Goal: Task Accomplishment & Management: Manage account settings

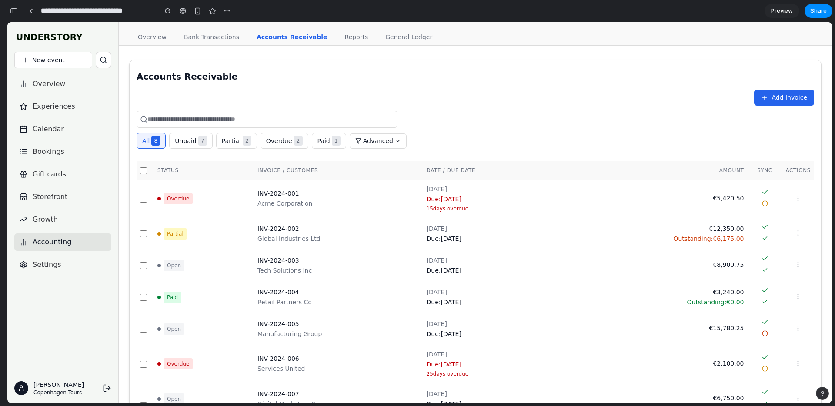
scroll to position [10833, 0]
click at [781, 92] on button "Add Invoice" at bounding box center [784, 98] width 60 height 16
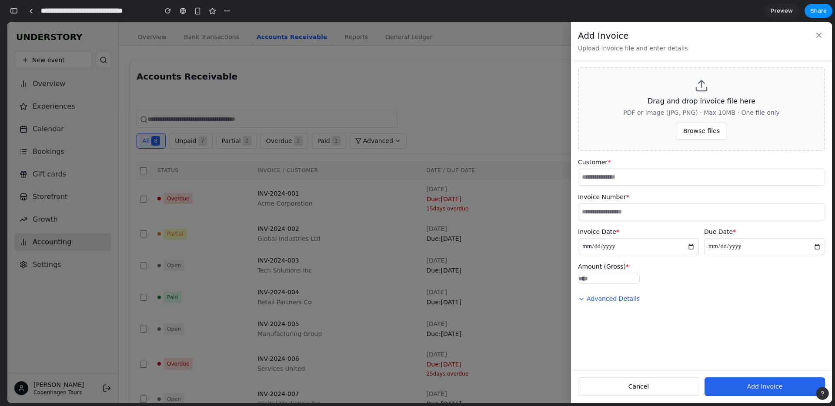
click at [486, 117] on div "**********" at bounding box center [419, 212] width 824 height 381
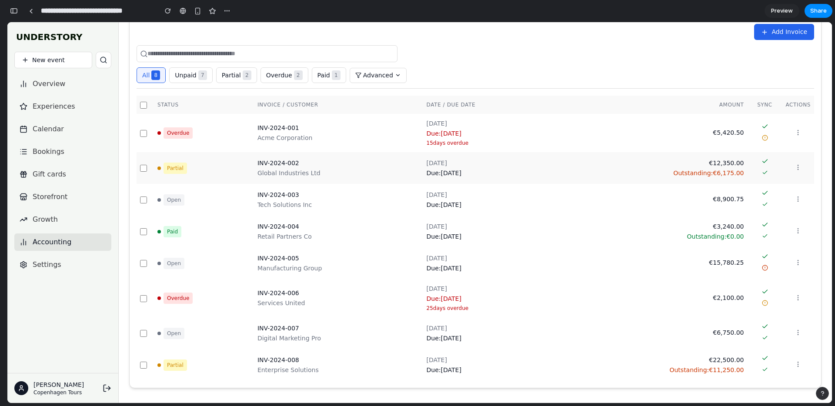
scroll to position [0, 0]
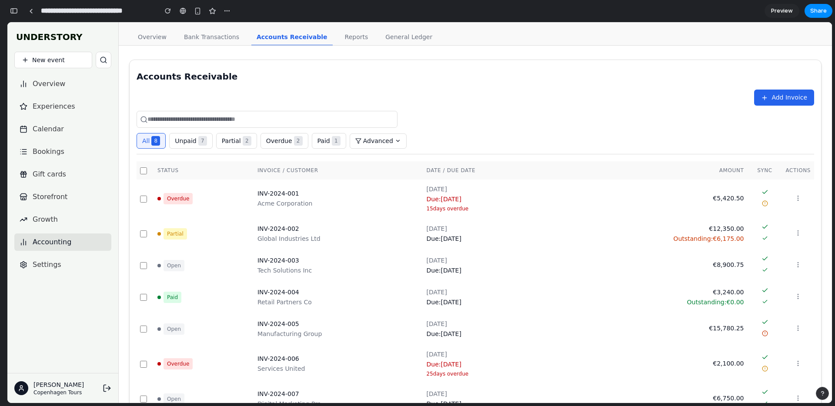
click at [395, 142] on icon at bounding box center [398, 141] width 6 height 6
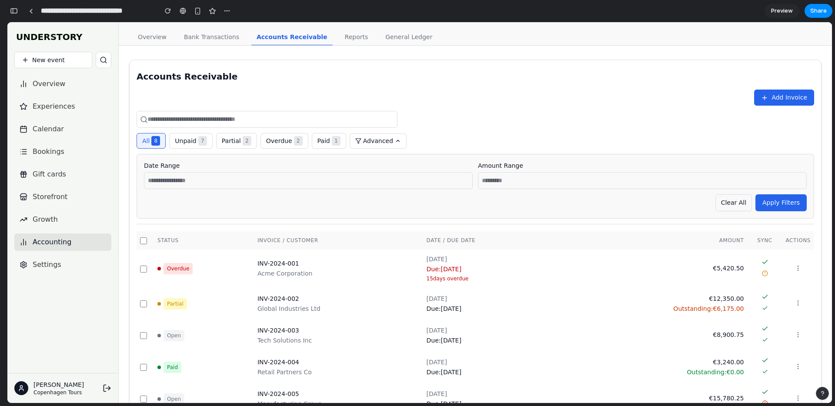
click at [285, 180] on input "text" at bounding box center [308, 180] width 329 height 17
click at [564, 186] on input "text" at bounding box center [642, 180] width 329 height 17
click at [395, 143] on icon at bounding box center [398, 141] width 6 height 6
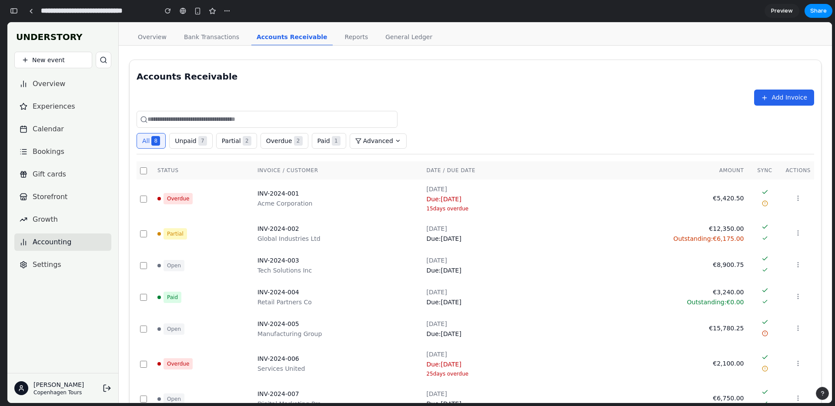
click at [195, 136] on button "Unpaid 7" at bounding box center [190, 141] width 43 height 16
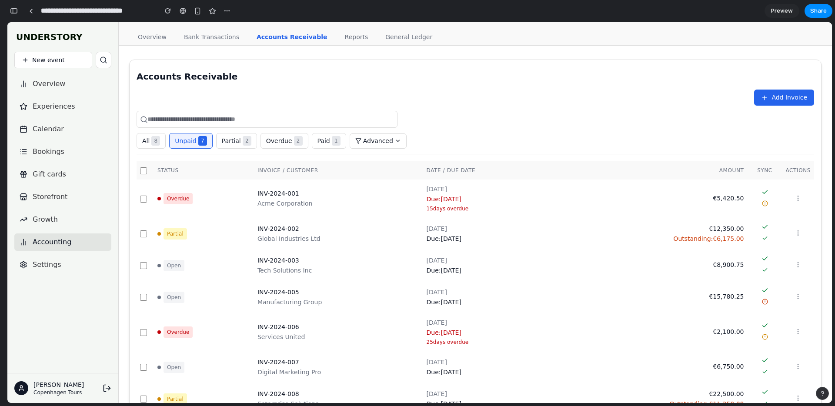
drag, startPoint x: 152, startPoint y: 143, endPoint x: 158, endPoint y: 142, distance: 5.7
click at [152, 143] on span "8" at bounding box center [155, 141] width 9 height 10
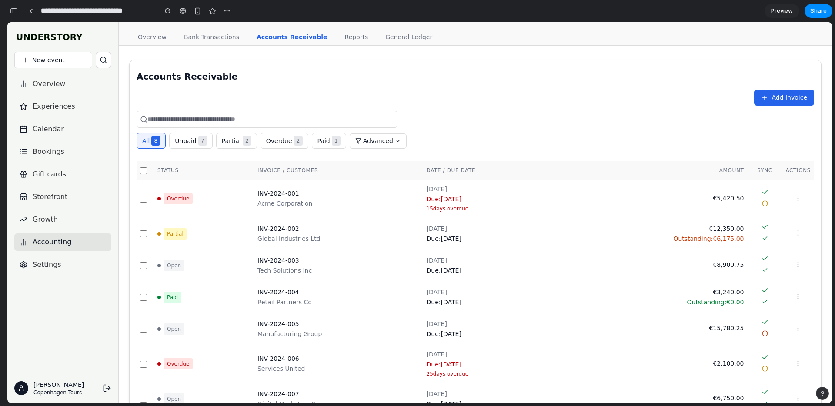
click at [198, 142] on span "7" at bounding box center [202, 141] width 9 height 10
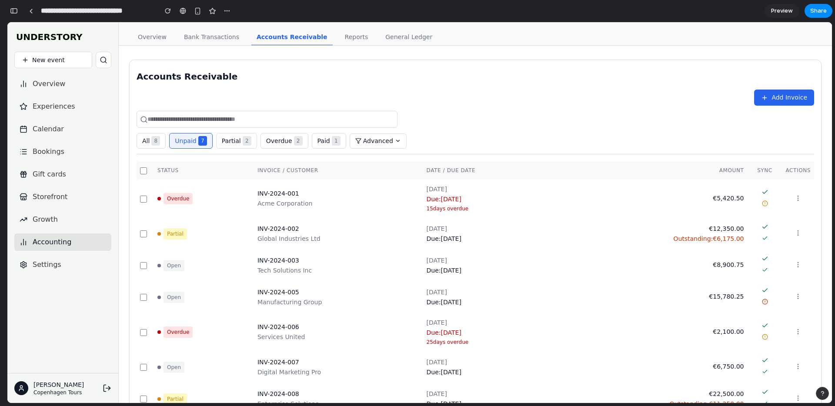
click at [220, 78] on div "Accounts Receivable" at bounding box center [474, 76] width 677 height 12
drag, startPoint x: 220, startPoint y: 78, endPoint x: 257, endPoint y: 113, distance: 51.0
click at [256, 112] on div "Accounts Receivable Add Invoice All 8 Unpaid 7 Partial 2 Overdue 2 Paid 1 Advan…" at bounding box center [474, 242] width 677 height 344
click at [278, 119] on input "text" at bounding box center [266, 119] width 261 height 17
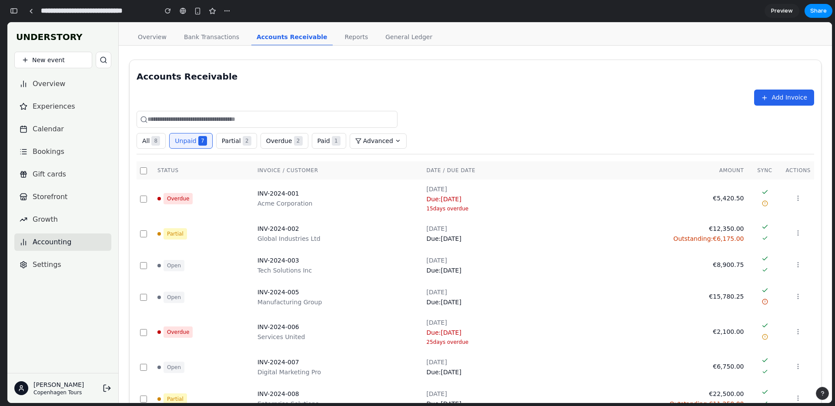
click at [278, 119] on input "text" at bounding box center [266, 119] width 261 height 17
click at [506, 136] on div "All 8 Unpaid 7 Partial 2 Overdue 2 Paid 1 Advanced" at bounding box center [474, 141] width 677 height 16
click at [794, 96] on span "Add Invoice" at bounding box center [789, 97] width 36 height 9
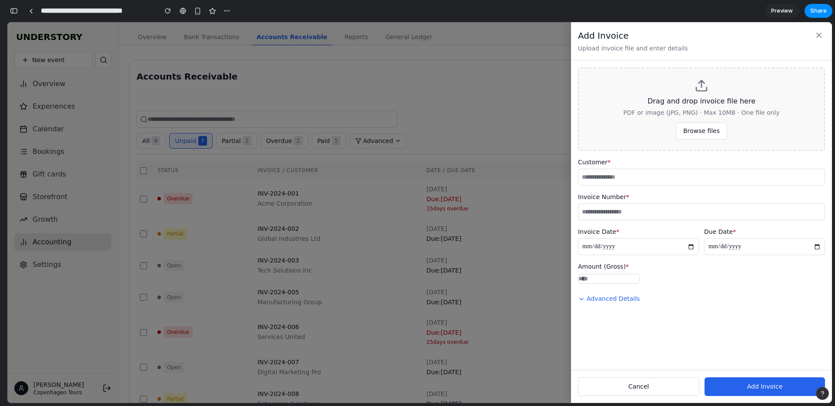
click at [468, 293] on div "**********" at bounding box center [419, 212] width 824 height 381
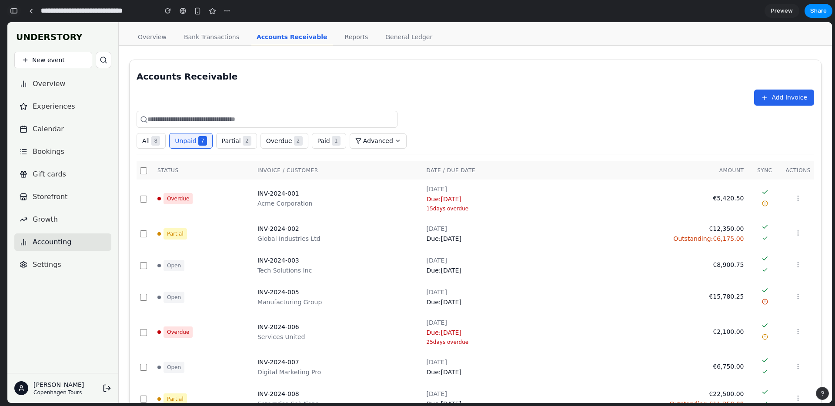
click at [14, 17] on button "button" at bounding box center [14, 11] width 14 height 14
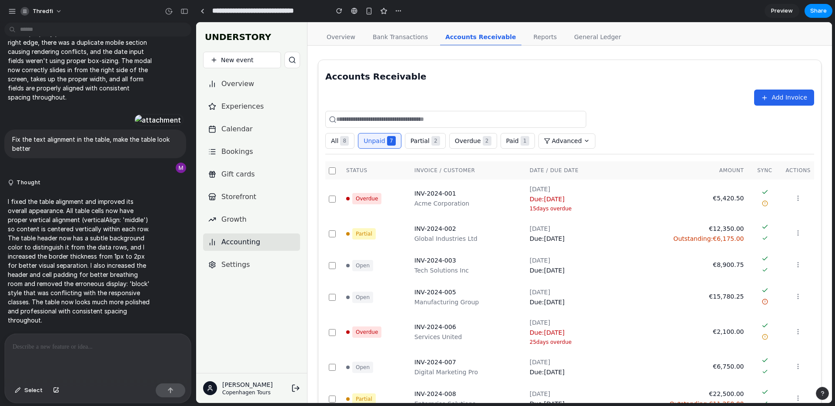
click at [95, 347] on p at bounding box center [98, 347] width 170 height 10
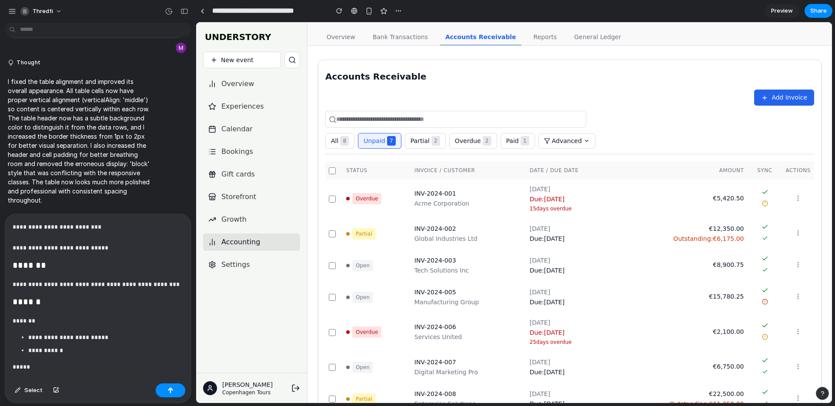
scroll to position [8213, 0]
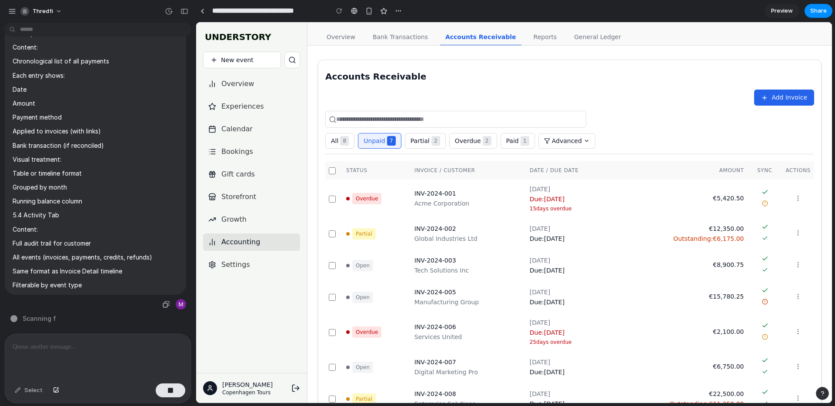
click at [65, 258] on p "All events (invoices, payments, credits, refunds)" at bounding box center [96, 257] width 166 height 9
drag, startPoint x: 65, startPoint y: 258, endPoint x: 136, endPoint y: 260, distance: 71.3
click at [137, 260] on p "All events (invoices, payments, credits, refunds)" at bounding box center [96, 257] width 166 height 9
click at [119, 268] on p "Same format as Invoice Detail timeline" at bounding box center [96, 270] width 166 height 9
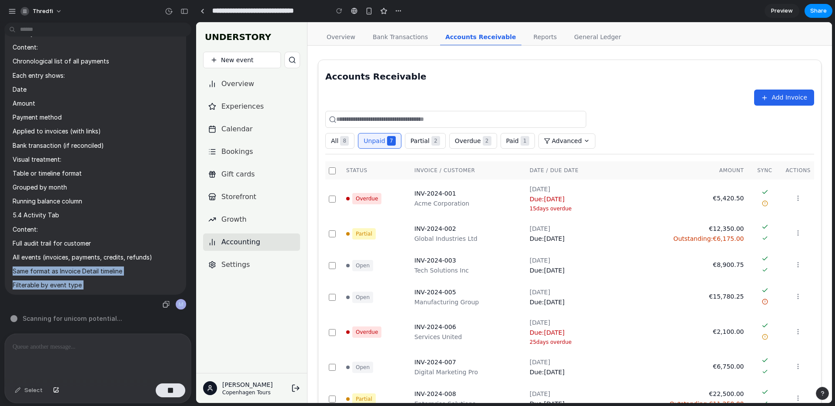
drag, startPoint x: 119, startPoint y: 268, endPoint x: 119, endPoint y: 281, distance: 12.6
click at [119, 281] on p "Filterable by event type" at bounding box center [96, 284] width 166 height 9
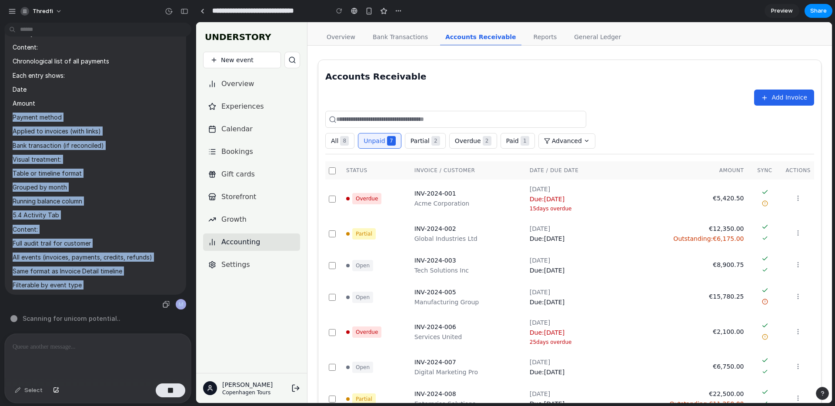
drag, startPoint x: 119, startPoint y: 281, endPoint x: 54, endPoint y: 111, distance: 182.0
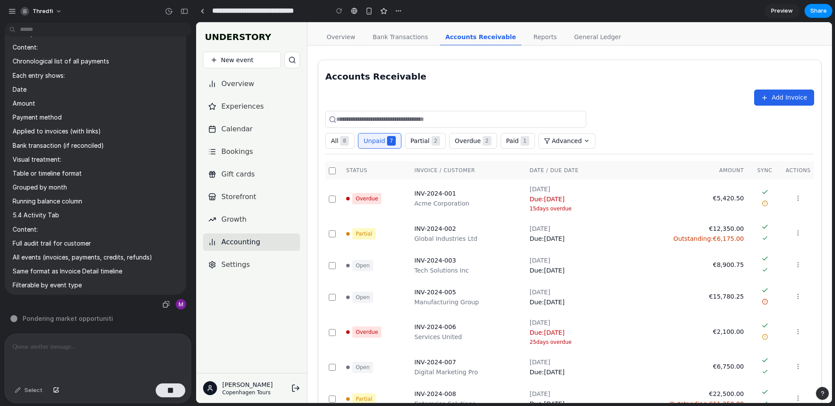
click at [116, 216] on p "5.4 Activity Tab" at bounding box center [96, 214] width 166 height 9
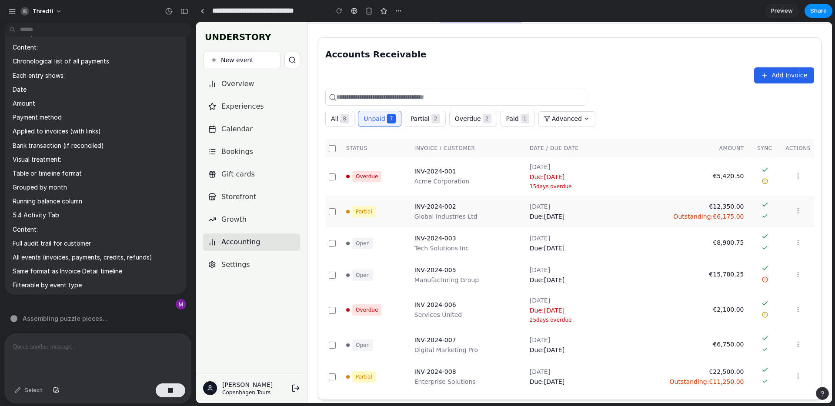
scroll to position [0, 0]
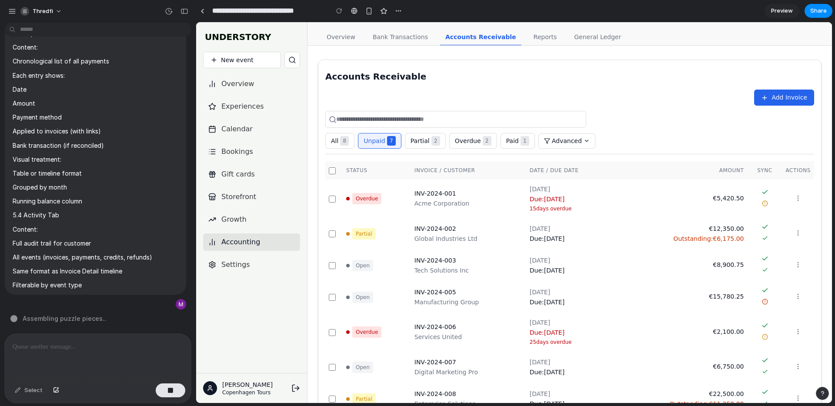
click at [788, 97] on span "Add Invoice" at bounding box center [789, 97] width 36 height 9
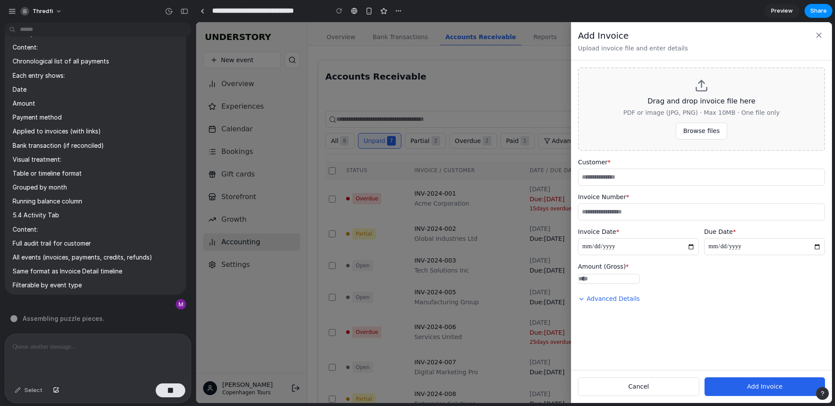
click at [671, 186] on div "**********" at bounding box center [701, 232] width 247 height 149
click at [669, 180] on input "text" at bounding box center [701, 177] width 247 height 17
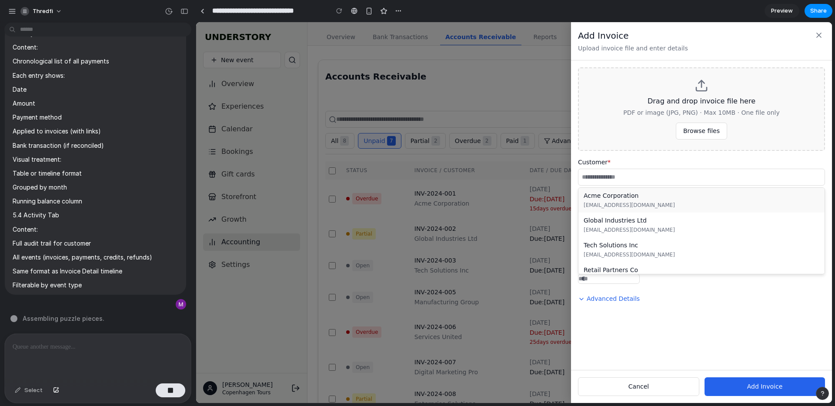
click at [666, 211] on button "Acme Corporation billing@acme.com" at bounding box center [701, 200] width 246 height 25
type input "**********"
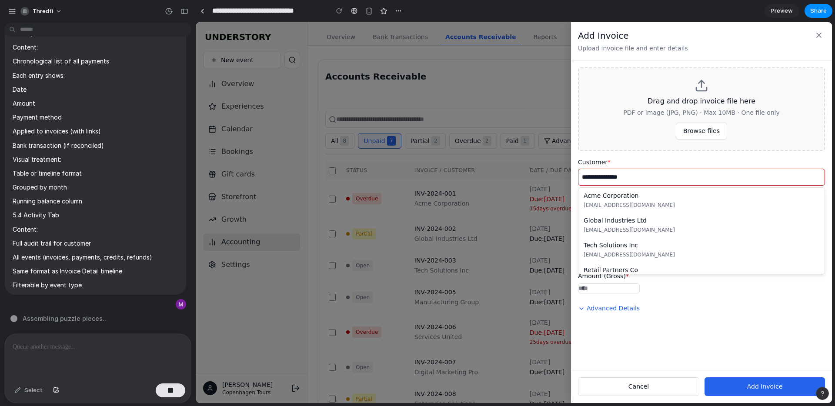
click at [632, 174] on input "**********" at bounding box center [701, 177] width 247 height 17
click at [654, 209] on div "billing@acme.com" at bounding box center [701, 205] width 236 height 8
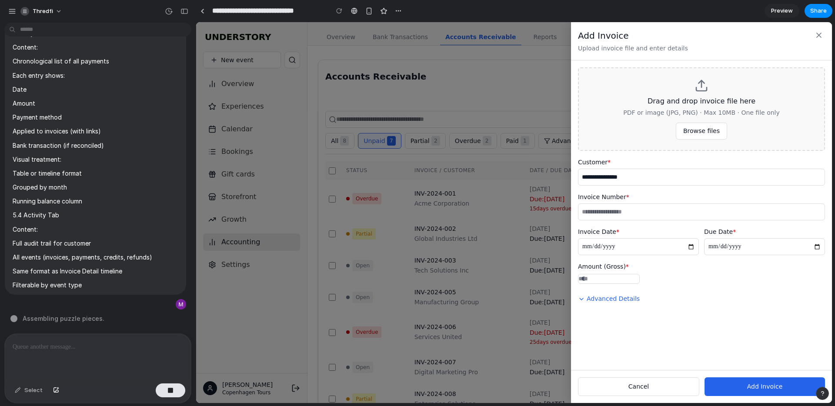
click at [654, 216] on input "text" at bounding box center [701, 211] width 247 height 17
click at [664, 243] on div "**********" at bounding box center [638, 241] width 121 height 28
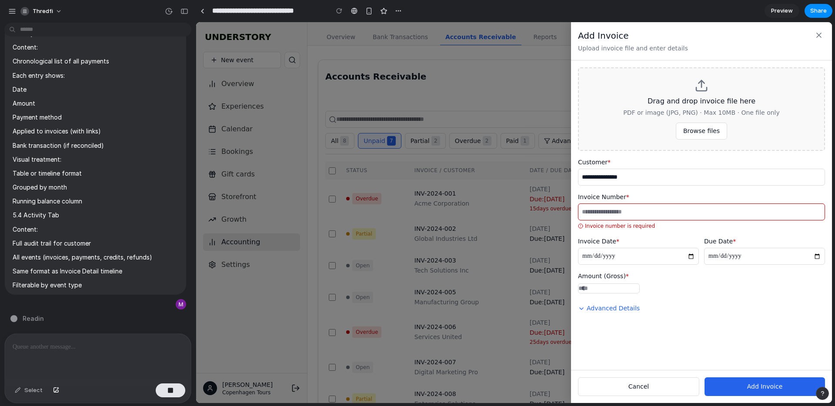
drag, startPoint x: 701, startPoint y: 256, endPoint x: 720, endPoint y: 257, distance: 18.7
click at [701, 256] on div "**********" at bounding box center [701, 251] width 247 height 28
click at [721, 257] on input "date" at bounding box center [764, 256] width 121 height 17
click at [716, 260] on input "date" at bounding box center [764, 256] width 121 height 17
drag, startPoint x: 712, startPoint y: 258, endPoint x: 716, endPoint y: 258, distance: 4.8
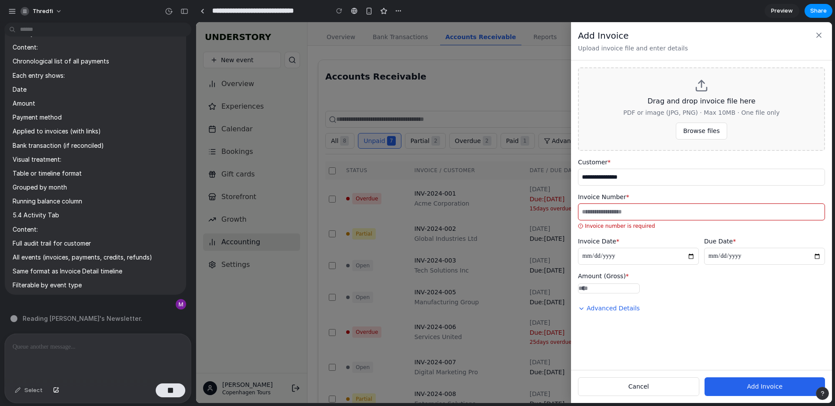
click at [712, 258] on input "date" at bounding box center [764, 256] width 121 height 17
click at [739, 260] on input "date" at bounding box center [764, 256] width 121 height 17
click at [816, 257] on input "date" at bounding box center [764, 256] width 121 height 17
drag, startPoint x: 665, startPoint y: 257, endPoint x: 670, endPoint y: 255, distance: 5.9
click at [665, 257] on input "**********" at bounding box center [638, 256] width 121 height 17
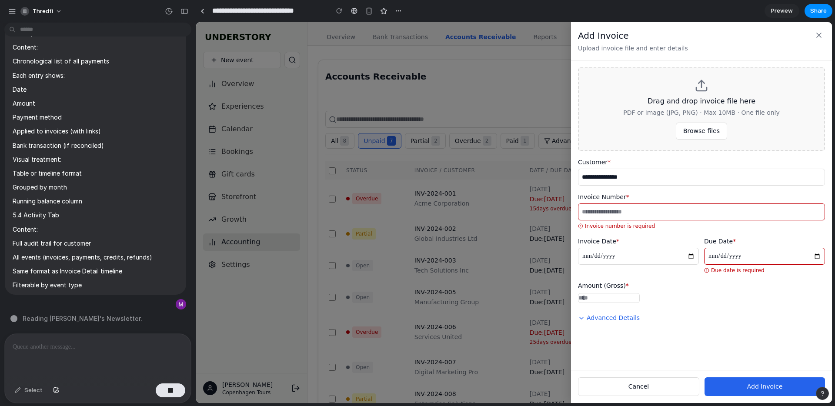
click at [689, 135] on button "Browse files" at bounding box center [701, 131] width 51 height 17
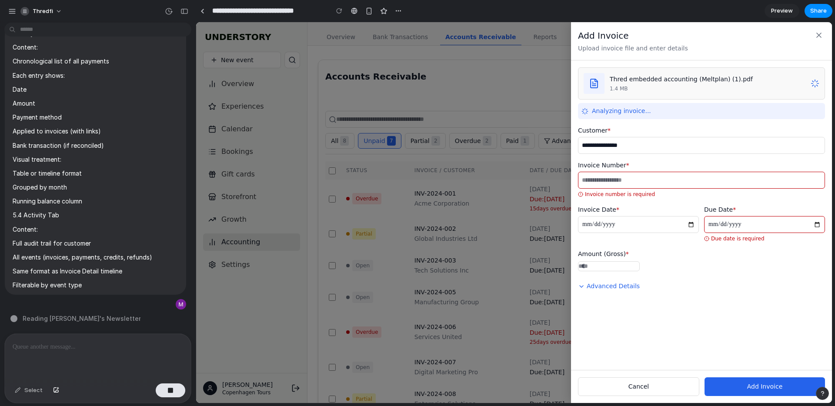
type input "**********"
type input "*******"
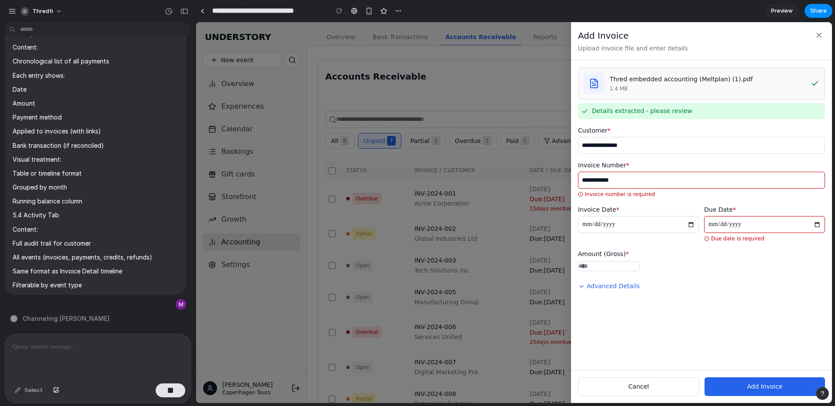
click at [753, 232] on input "date" at bounding box center [764, 224] width 121 height 17
click at [605, 291] on button "Advanced Details" at bounding box center [609, 286] width 62 height 16
select select "******"
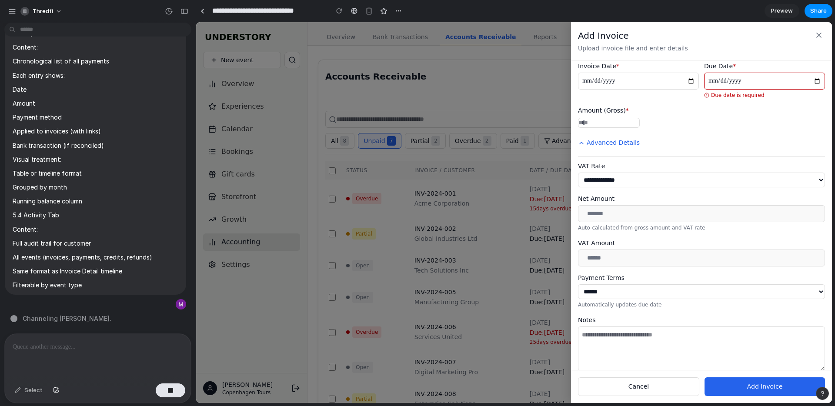
scroll to position [163, 0]
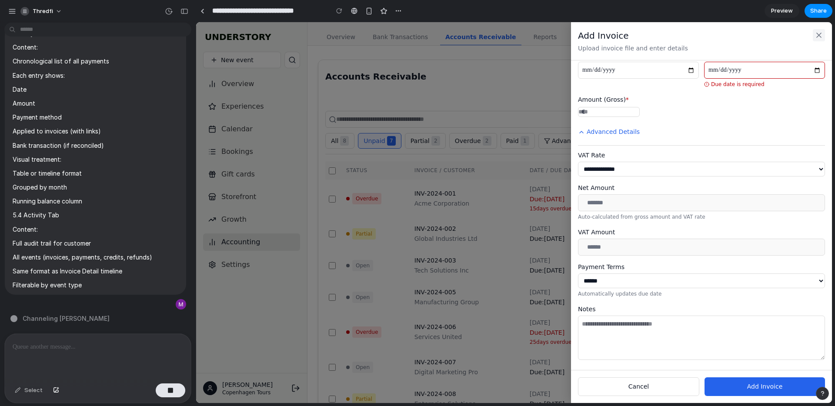
click at [821, 38] on icon at bounding box center [818, 35] width 9 height 9
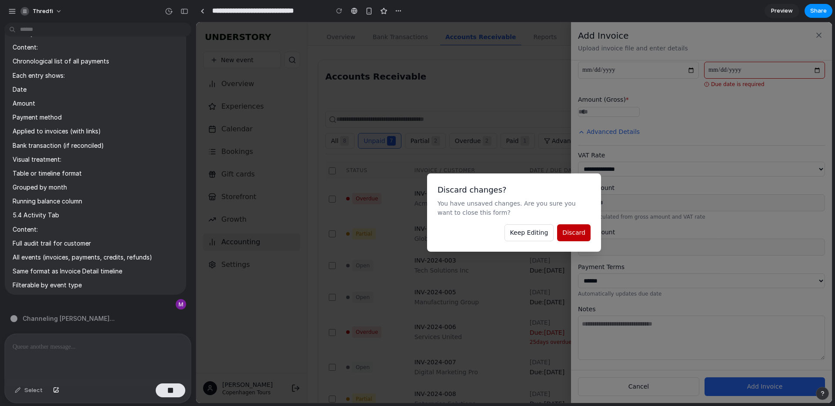
click at [568, 230] on span "Discard" at bounding box center [573, 232] width 23 height 7
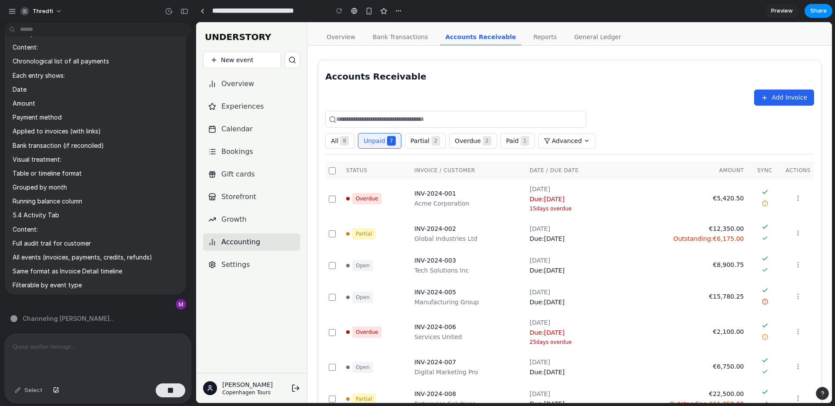
click at [602, 115] on div at bounding box center [569, 119] width 489 height 17
click at [113, 354] on div at bounding box center [98, 357] width 186 height 46
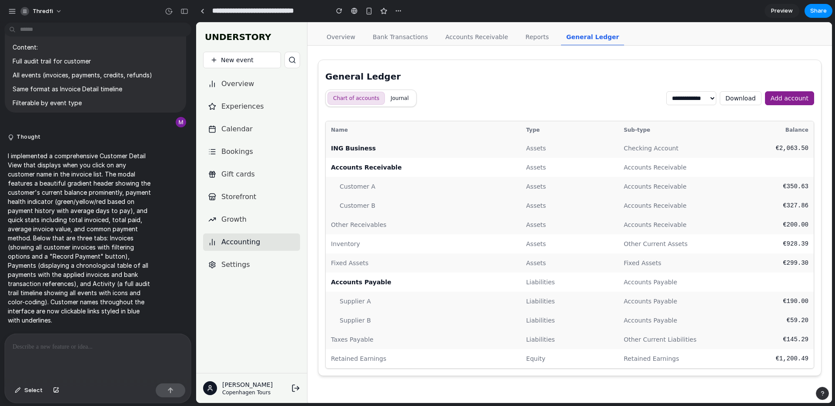
click at [466, 29] on link "Accounts Receivable" at bounding box center [476, 37] width 73 height 17
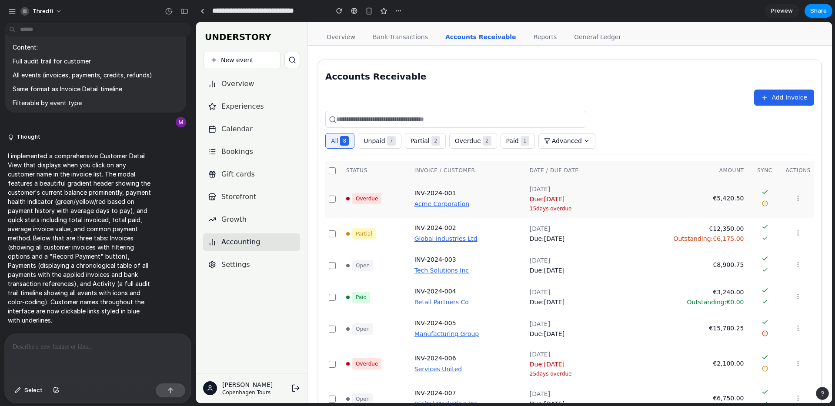
click at [432, 206] on button "Acme Corporation" at bounding box center [441, 204] width 55 height 9
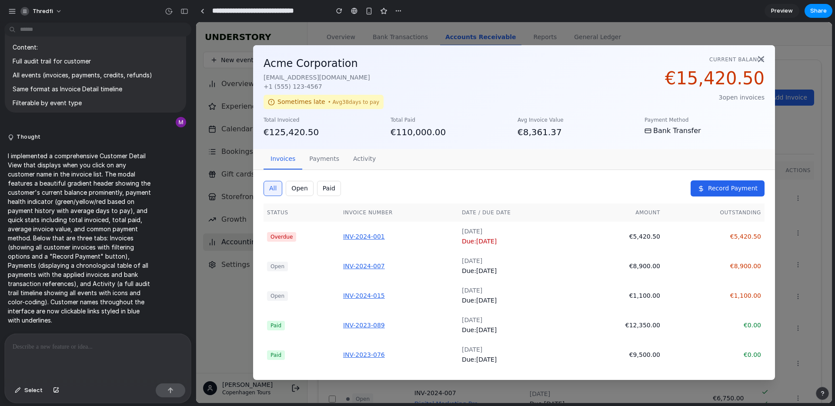
click at [299, 191] on button "open" at bounding box center [299, 188] width 27 height 15
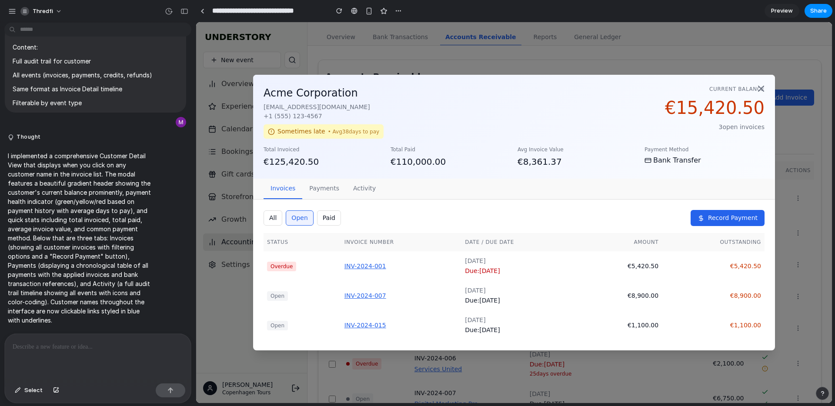
click at [324, 213] on button "paid" at bounding box center [329, 217] width 24 height 15
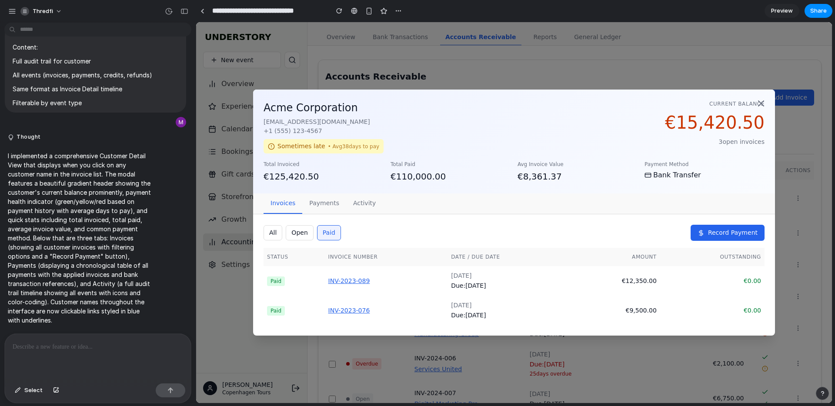
drag, startPoint x: 305, startPoint y: 230, endPoint x: 292, endPoint y: 233, distance: 13.2
click at [305, 230] on button "open" at bounding box center [299, 232] width 27 height 15
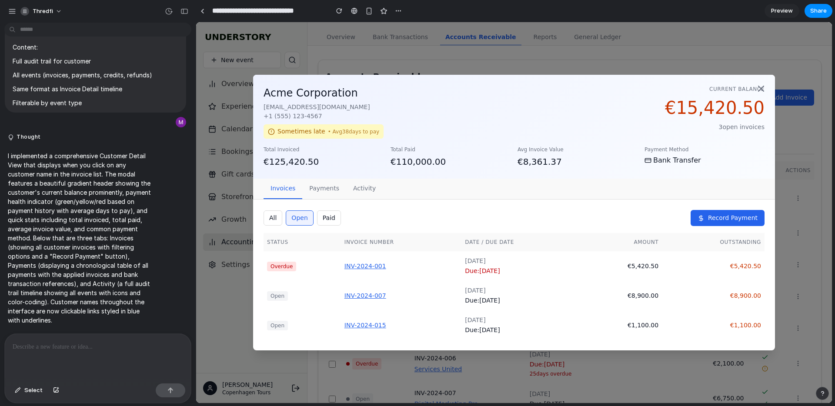
drag, startPoint x: 276, startPoint y: 223, endPoint x: 284, endPoint y: 219, distance: 9.1
click at [276, 223] on button "all" at bounding box center [272, 217] width 19 height 15
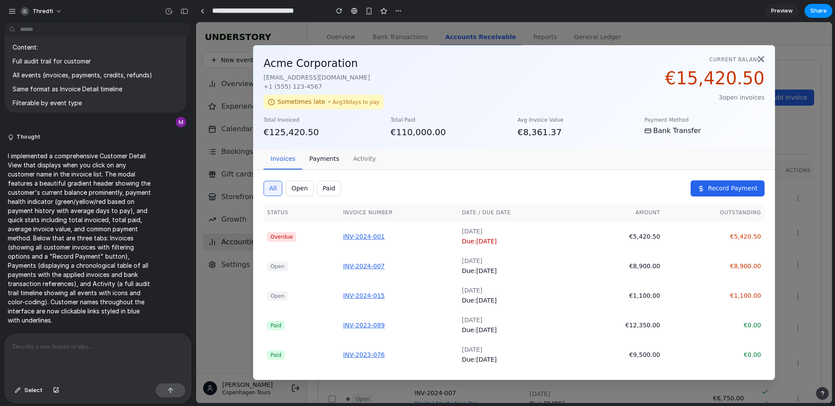
click at [326, 161] on button "payments" at bounding box center [324, 159] width 44 height 20
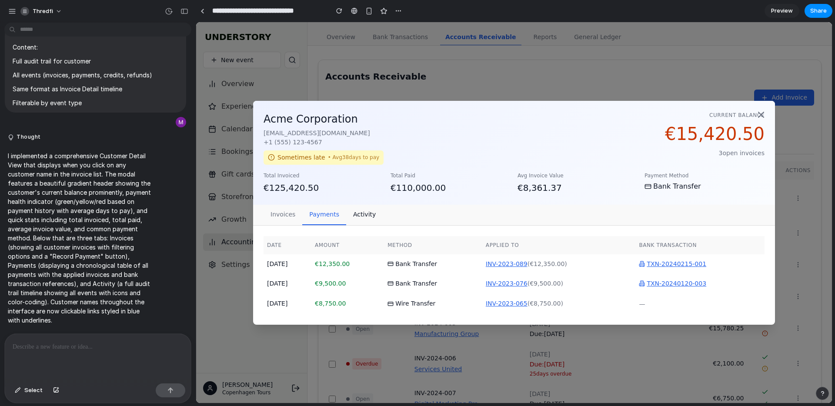
click at [355, 216] on button "activity" at bounding box center [364, 215] width 37 height 20
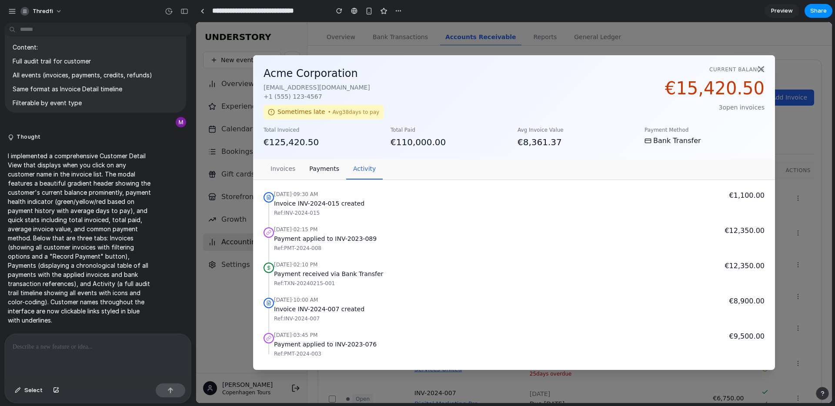
click at [316, 171] on button "payments" at bounding box center [324, 169] width 44 height 20
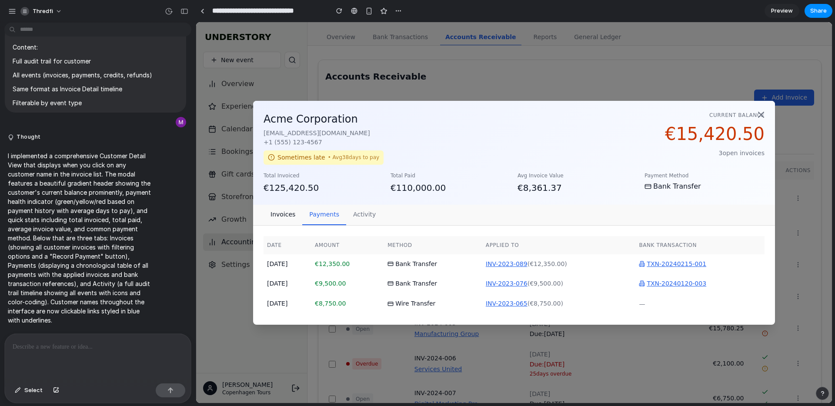
click at [290, 215] on button "invoices" at bounding box center [282, 215] width 39 height 20
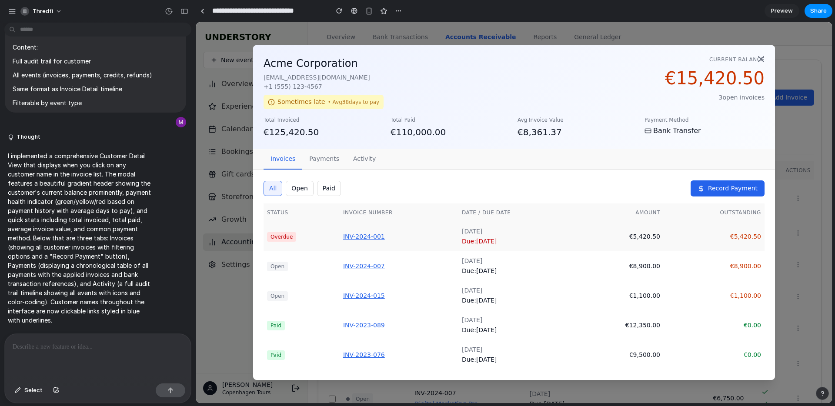
click at [356, 234] on div "INV-2024-001" at bounding box center [399, 236] width 112 height 9
click at [363, 239] on div "INV-2024-001" at bounding box center [399, 236] width 112 height 9
drag, startPoint x: 820, startPoint y: 217, endPoint x: 800, endPoint y: 217, distance: 20.4
click at [820, 217] on div "Acme Corporation billing@acme.com +1 (555) 123-4567 Sometimes late • Avg 38 day…" at bounding box center [514, 212] width 636 height 381
click at [789, 215] on div "Acme Corporation billing@acme.com +1 (555) 123-4567 Sometimes late • Avg 38 day…" at bounding box center [514, 212] width 636 height 381
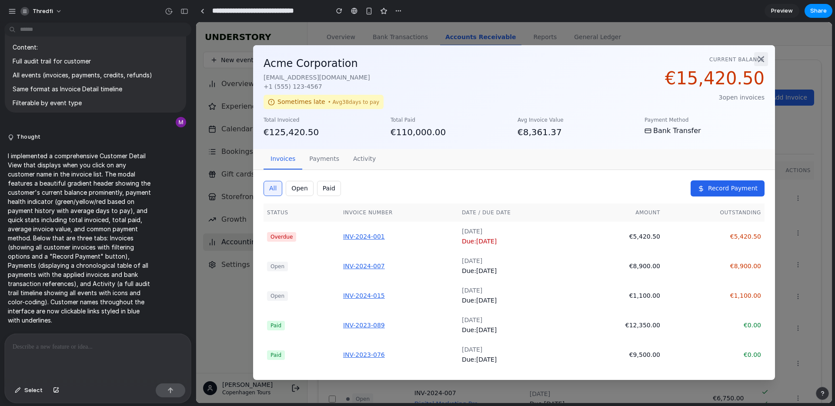
click at [762, 56] on icon at bounding box center [760, 59] width 10 height 10
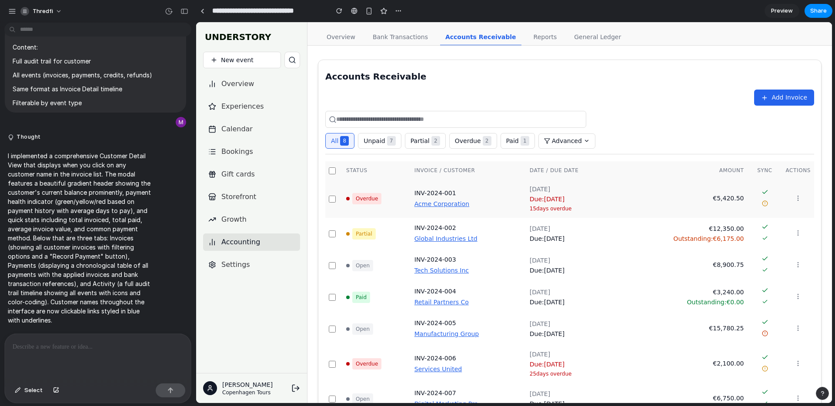
click at [719, 197] on div "€5,420.50" at bounding box center [681, 198] width 124 height 9
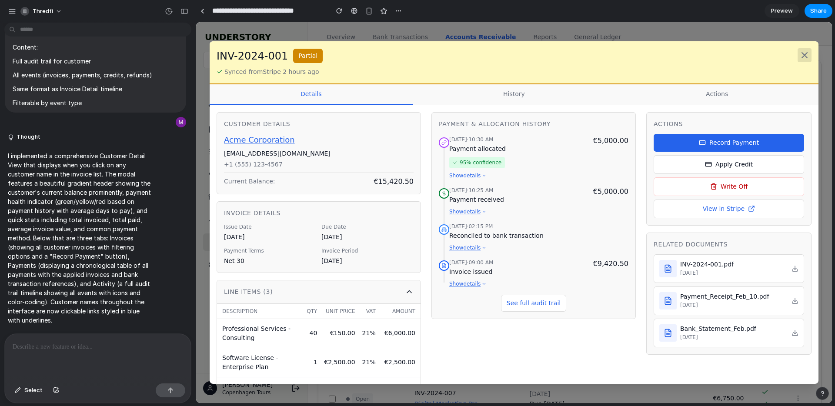
click at [805, 54] on icon at bounding box center [804, 55] width 5 height 5
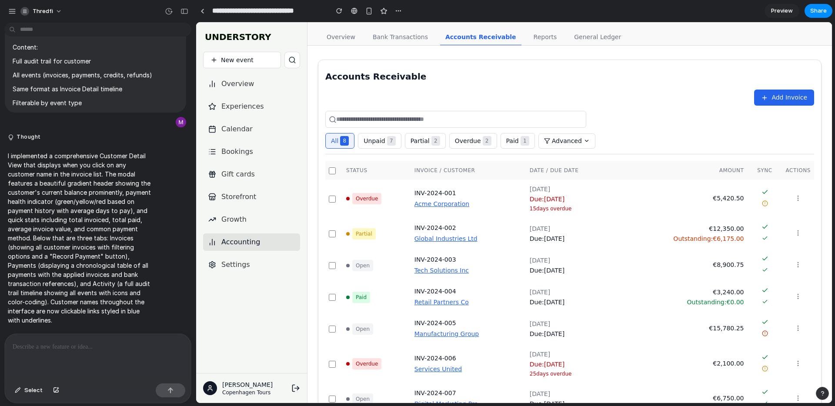
scroll to position [66, 0]
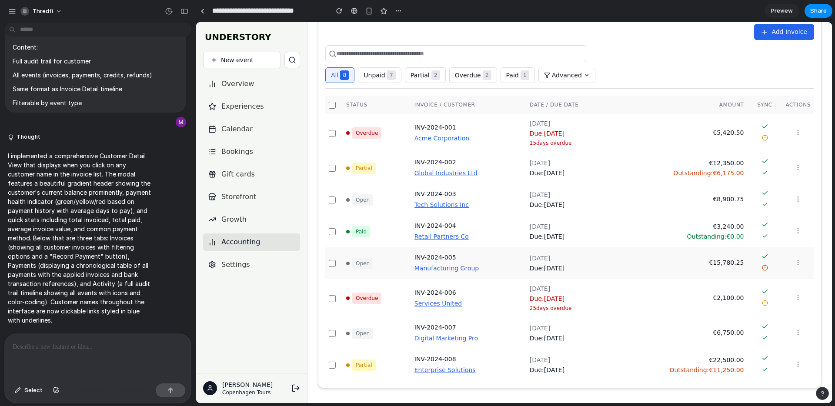
click at [439, 265] on button "Manufacturing Group" at bounding box center [446, 268] width 64 height 9
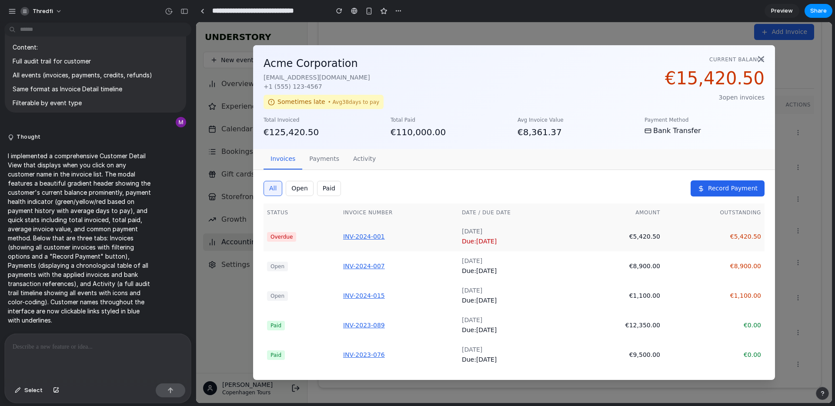
click at [355, 237] on div "INV-2024-001" at bounding box center [399, 236] width 112 height 9
click at [309, 190] on button "open" at bounding box center [299, 188] width 27 height 15
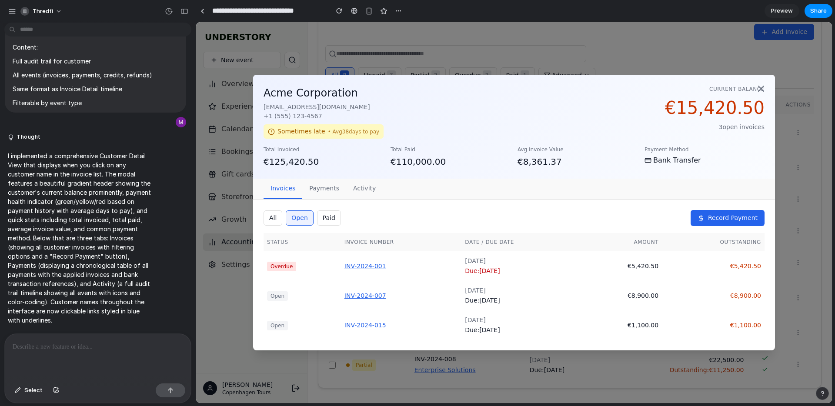
click at [330, 220] on button "paid" at bounding box center [329, 217] width 24 height 15
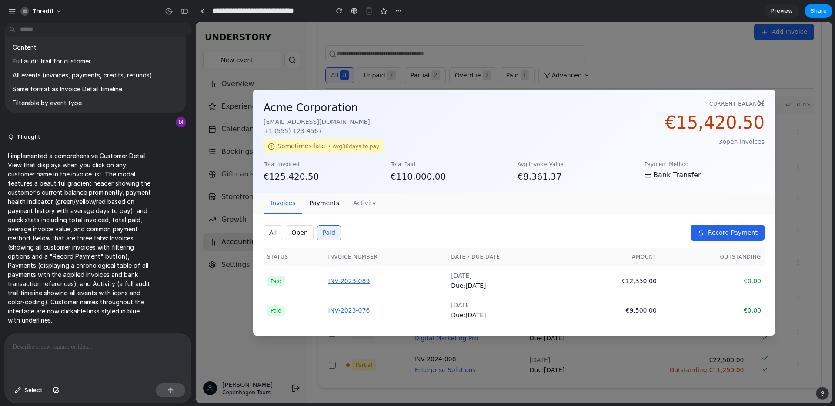
click at [323, 203] on button "payments" at bounding box center [324, 203] width 44 height 20
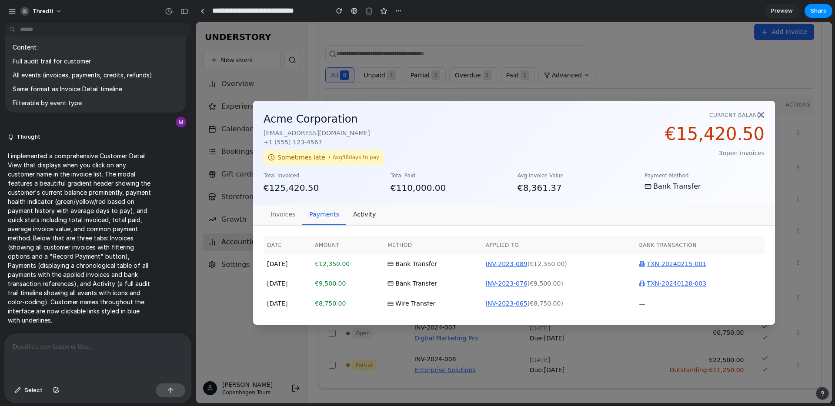
click at [361, 213] on button "activity" at bounding box center [364, 215] width 37 height 20
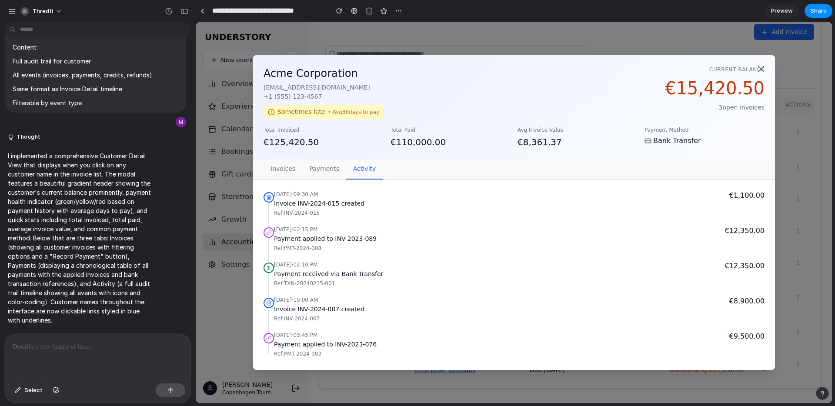
click at [286, 166] on button "invoices" at bounding box center [282, 169] width 39 height 20
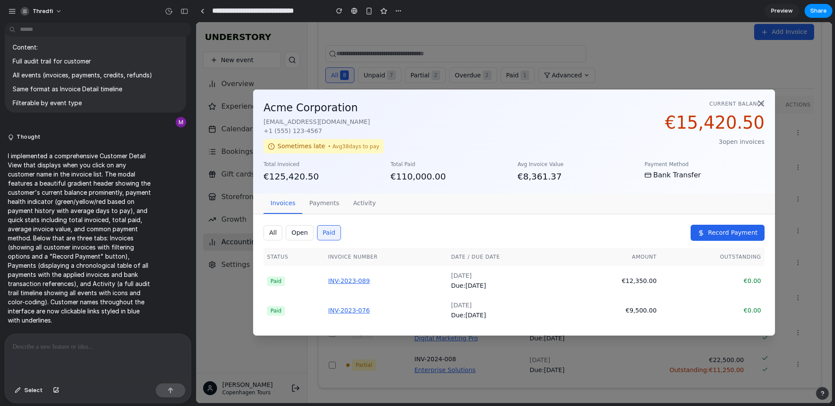
click at [460, 53] on div "Acme Corporation billing@acme.com +1 (555) 123-4567 Sometimes late • Avg 38 day…" at bounding box center [514, 212] width 636 height 381
click at [735, 227] on button "Record Payment" at bounding box center [727, 233] width 74 height 16
click at [276, 231] on button "all" at bounding box center [272, 232] width 19 height 15
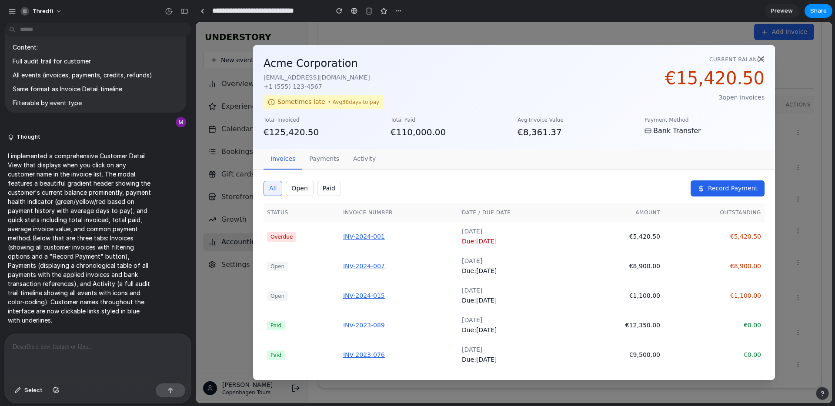
click at [749, 189] on span "Record Payment" at bounding box center [733, 188] width 50 height 9
click at [756, 55] on icon at bounding box center [760, 59] width 10 height 10
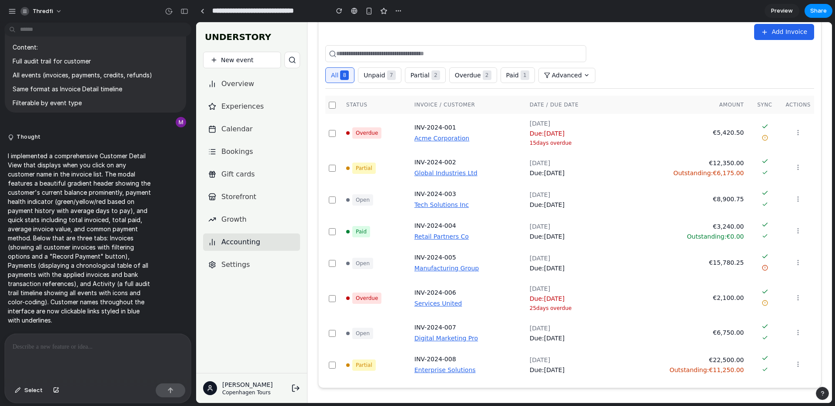
scroll to position [0, 0]
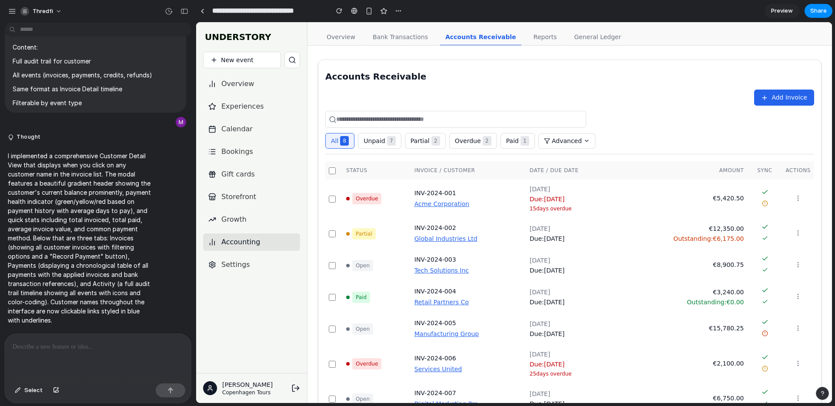
click at [803, 96] on span "Add Invoice" at bounding box center [789, 97] width 36 height 9
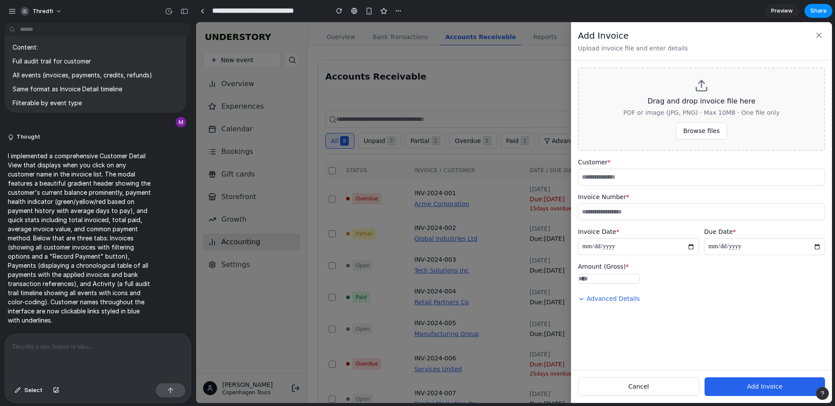
click at [479, 98] on div "**********" at bounding box center [514, 212] width 636 height 381
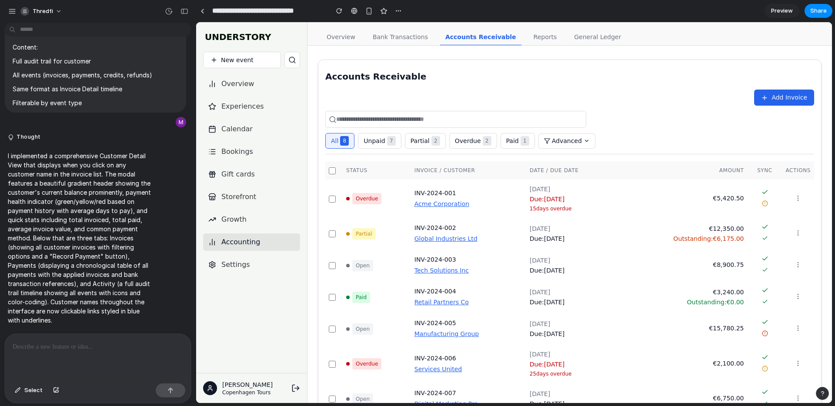
click at [82, 357] on div at bounding box center [98, 357] width 186 height 46
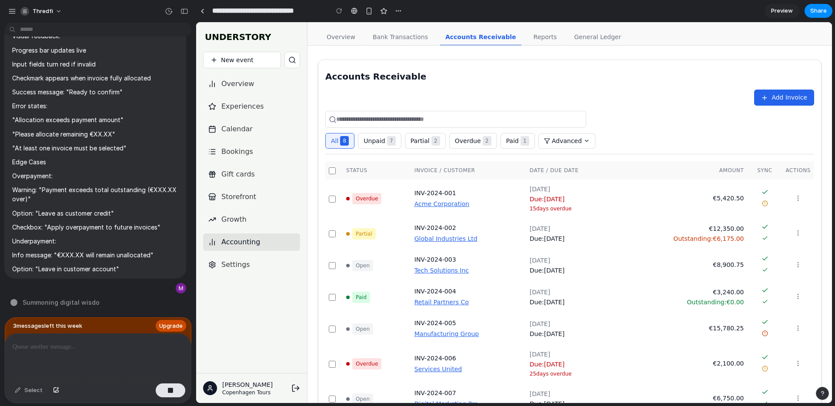
scroll to position [9692, 0]
click at [176, 325] on span "Upgrade" at bounding box center [170, 326] width 23 height 9
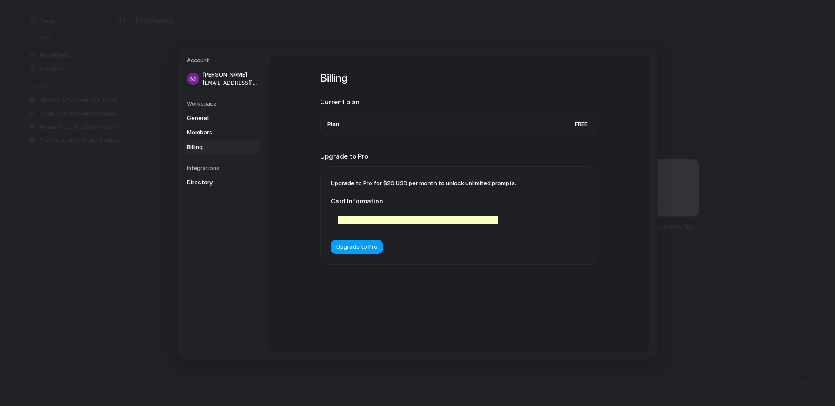
click at [364, 250] on span "Upgrade to Pro" at bounding box center [356, 247] width 41 height 9
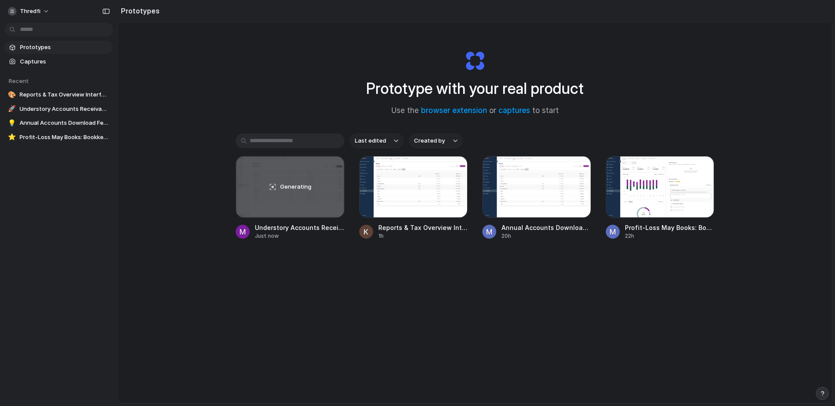
click at [196, 136] on div "Prototype with your real product Use the browser extension or captures to start…" at bounding box center [475, 235] width 714 height 427
click at [281, 196] on div "Generating" at bounding box center [290, 186] width 108 height 61
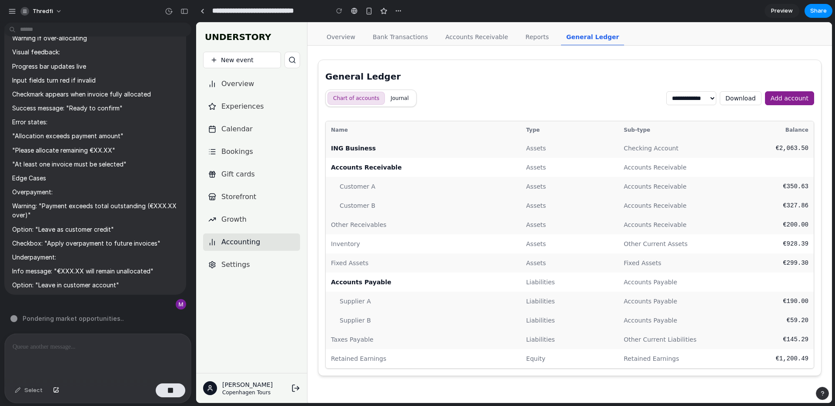
click at [458, 37] on link "Accounts Receivable" at bounding box center [476, 37] width 73 height 17
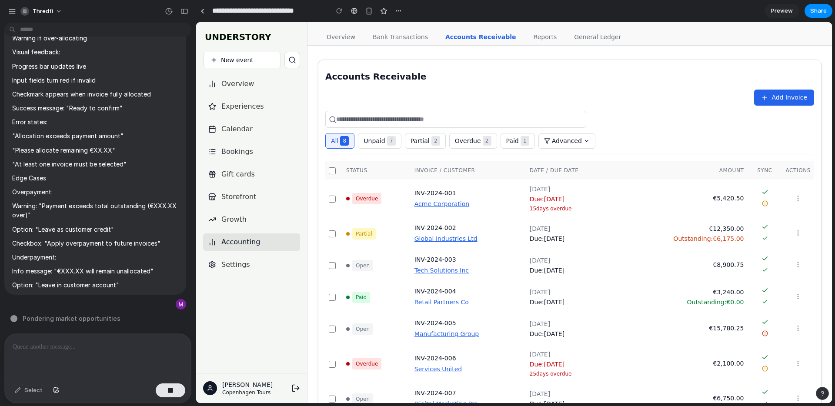
click at [536, 31] on link "Reports" at bounding box center [545, 37] width 34 height 17
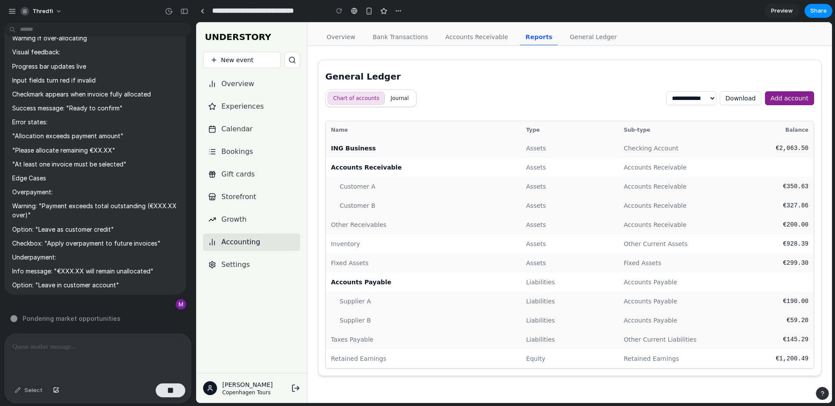
click at [776, 92] on button "Add account" at bounding box center [789, 98] width 49 height 14
drag, startPoint x: 588, startPoint y: 39, endPoint x: 582, endPoint y: 39, distance: 6.1
click at [588, 39] on link "General Ledger" at bounding box center [592, 37] width 57 height 17
drag, startPoint x: 421, startPoint y: 37, endPoint x: 433, endPoint y: 38, distance: 12.2
click at [421, 37] on link "Bank Transactions" at bounding box center [400, 37] width 66 height 17
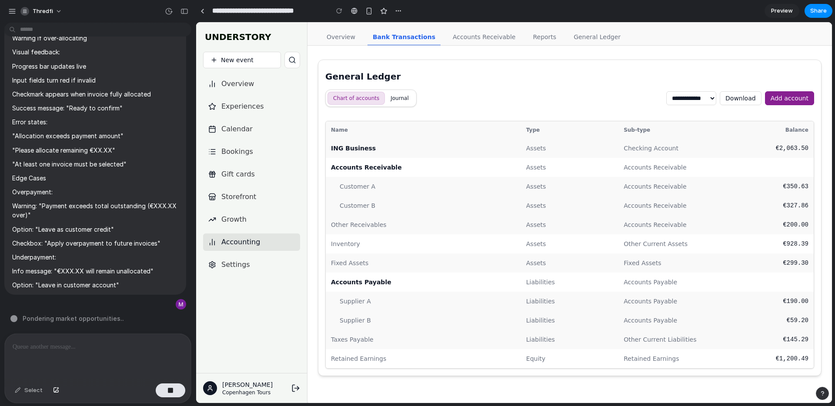
click at [484, 37] on link "Accounts Receivable" at bounding box center [483, 37] width 73 height 17
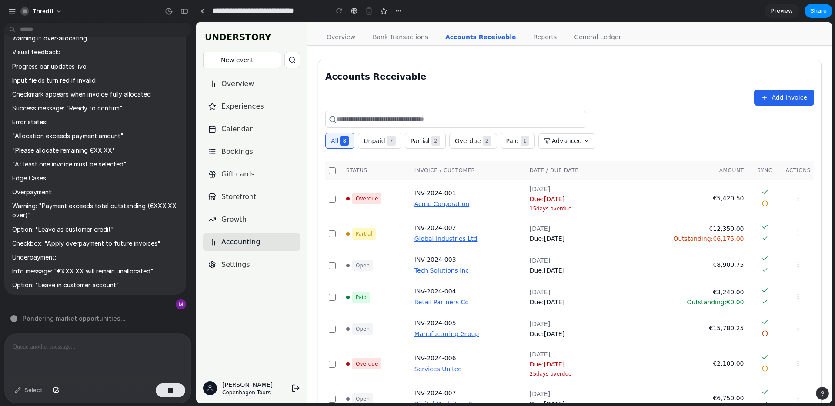
click at [378, 37] on link "Bank Transactions" at bounding box center [400, 37] width 66 height 17
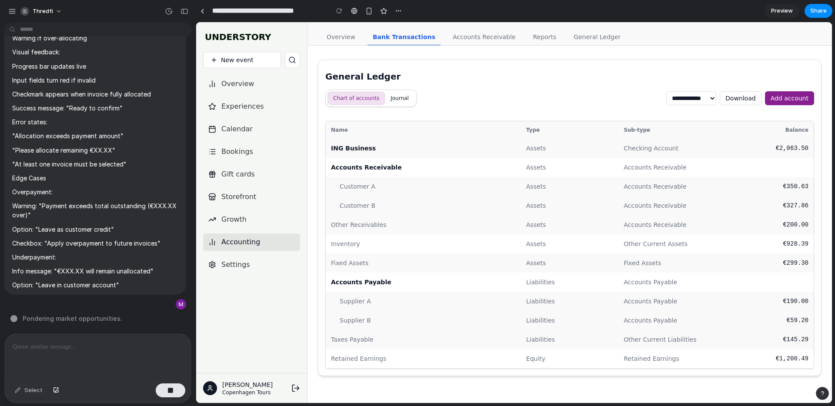
click at [470, 43] on link "Accounts Receivable" at bounding box center [483, 37] width 73 height 17
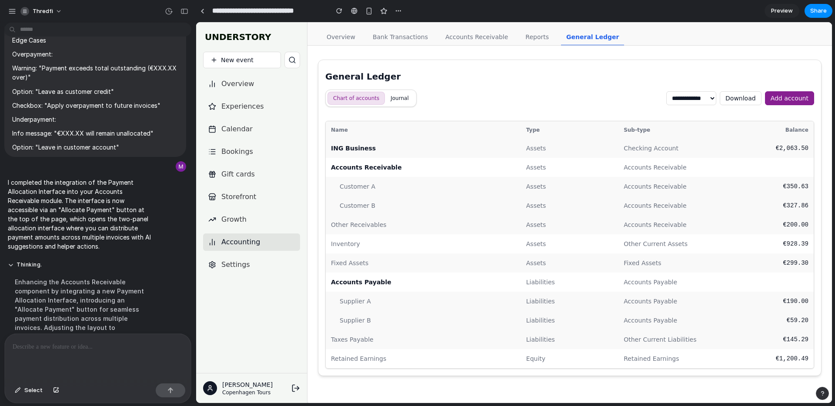
scroll to position [9847, 0]
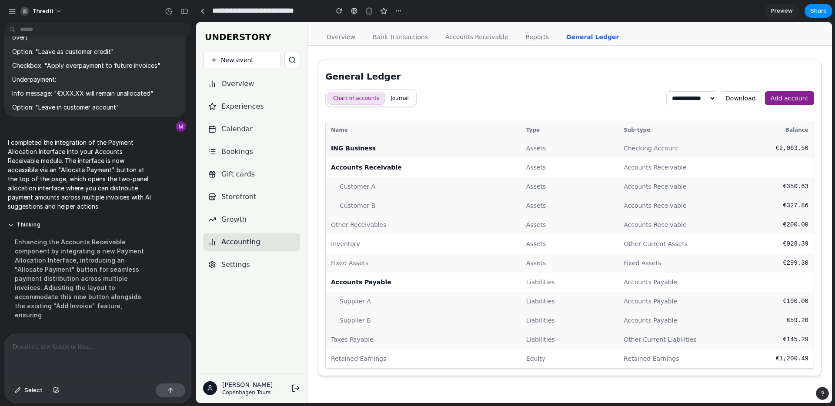
click at [457, 39] on link "Accounts Receivable" at bounding box center [476, 37] width 73 height 17
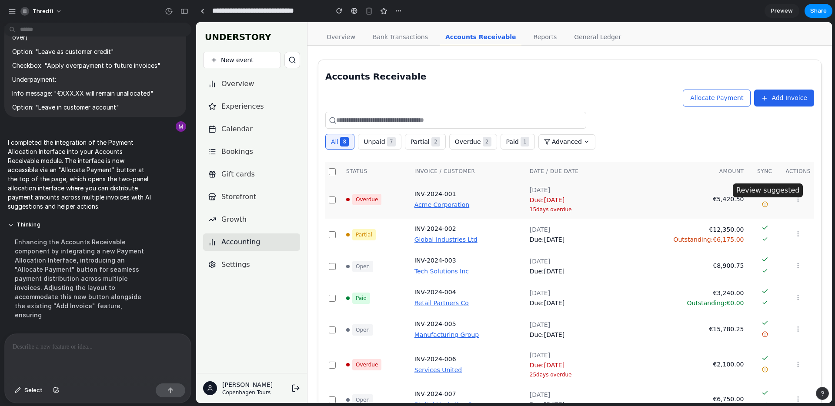
click at [763, 206] on icon at bounding box center [765, 204] width 6 height 6
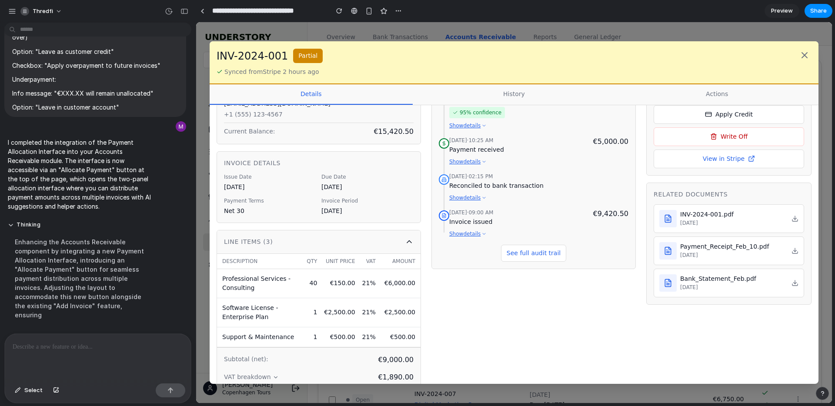
scroll to position [91, 0]
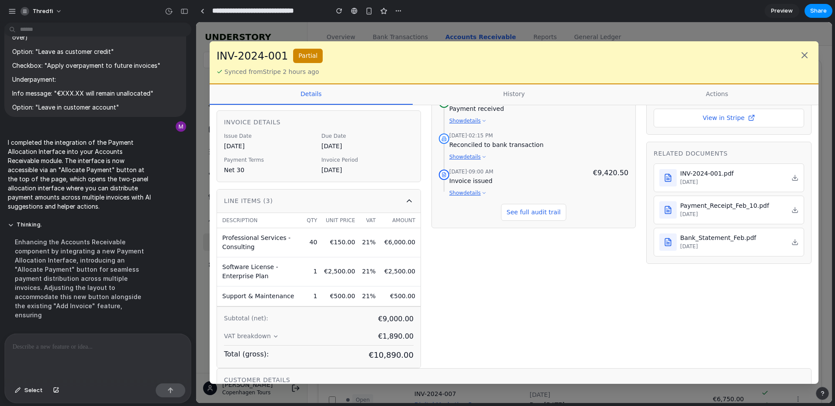
click at [473, 194] on button "Show details" at bounding box center [467, 193] width 37 height 8
click at [469, 162] on div "2024-02-10 · 10:30 AM Payment allocated €5,000.00 95 % confidence Show details …" at bounding box center [534, 140] width 190 height 190
click at [468, 158] on button "Show details" at bounding box center [467, 157] width 37 height 8
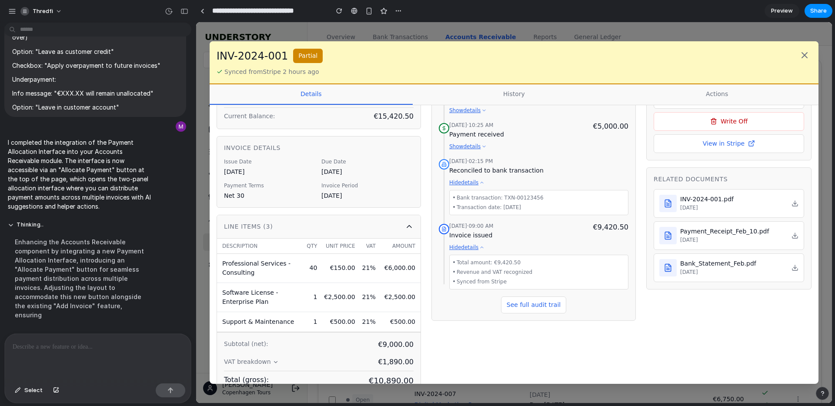
click at [466, 148] on button "Show details" at bounding box center [467, 147] width 37 height 8
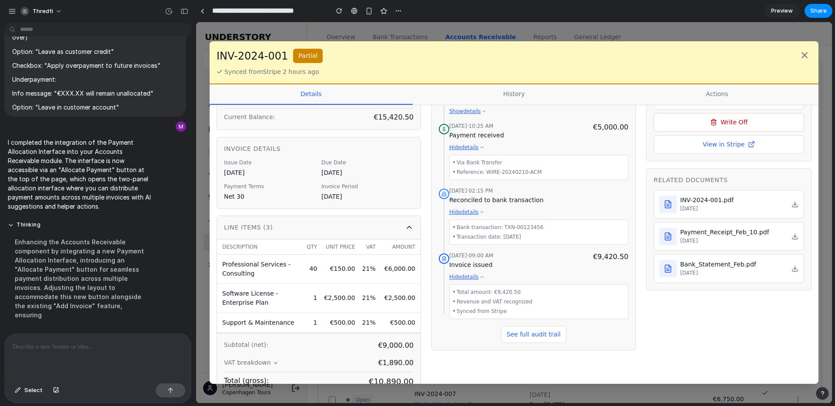
click at [464, 113] on button "Show details" at bounding box center [467, 111] width 37 height 8
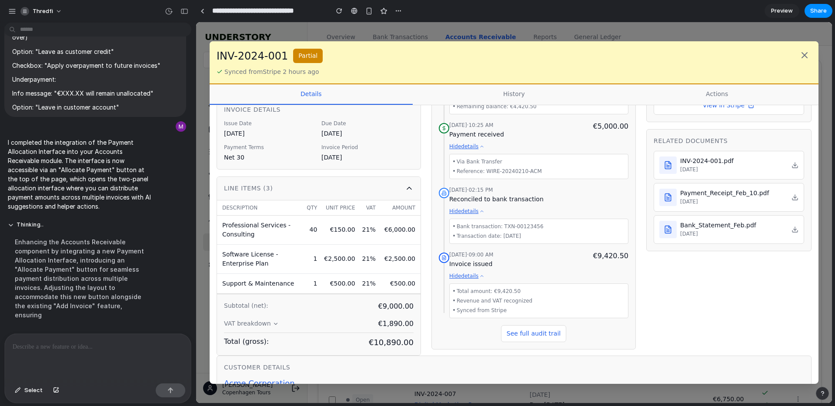
scroll to position [140, 0]
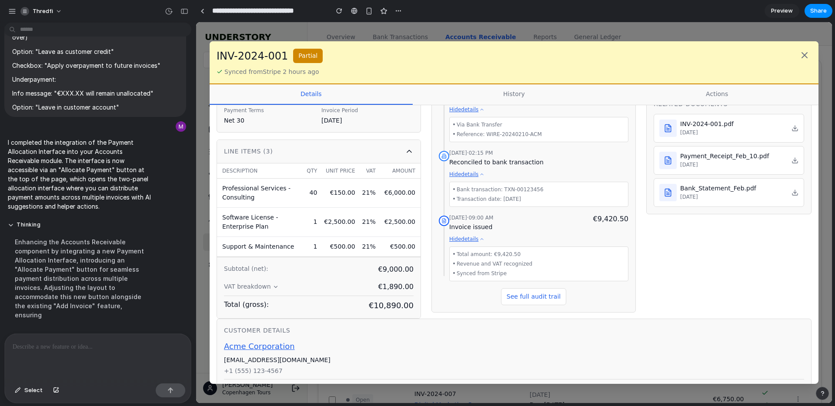
click at [411, 153] on icon at bounding box center [409, 151] width 9 height 9
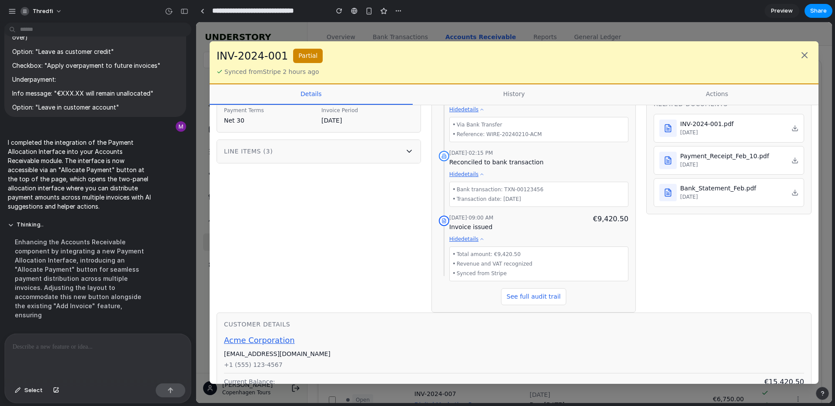
click at [408, 154] on icon at bounding box center [409, 151] width 9 height 9
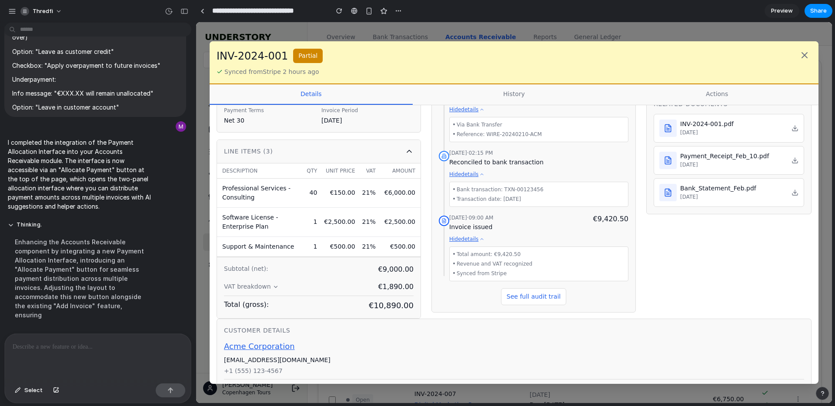
click at [794, 57] on div "INV-2024-001 Partial Synced from Stripe 2 hours ago" at bounding box center [513, 62] width 595 height 28
click at [799, 57] on icon at bounding box center [804, 55] width 10 height 10
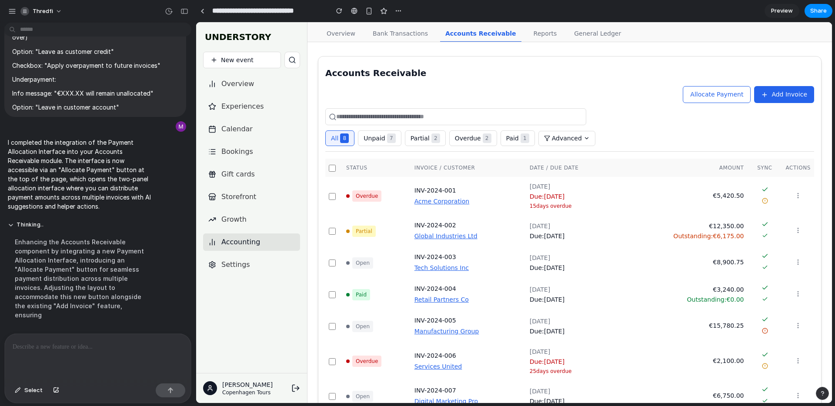
scroll to position [0, 0]
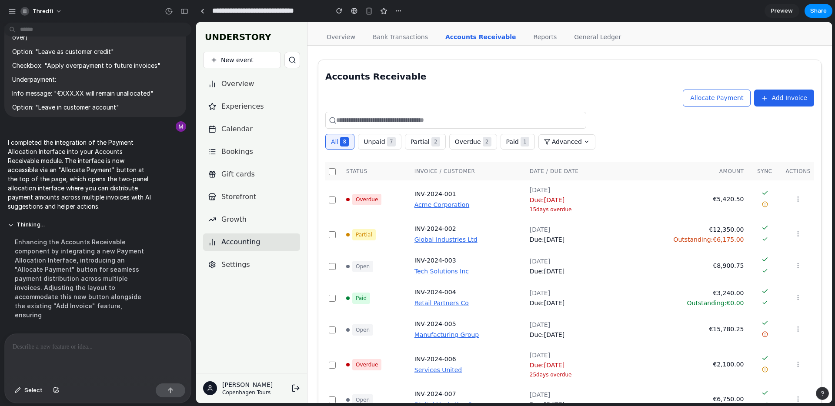
click at [715, 97] on span "Allocate Payment" at bounding box center [716, 97] width 53 height 7
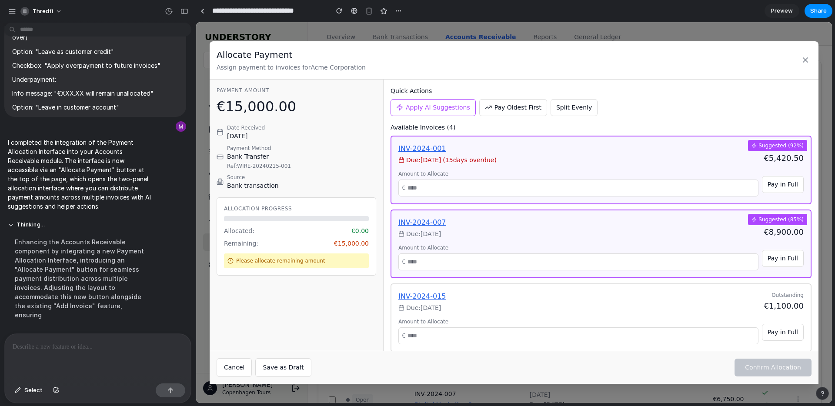
click at [510, 115] on button "Pay Oldest First" at bounding box center [513, 107] width 68 height 17
type input "******"
type input "****"
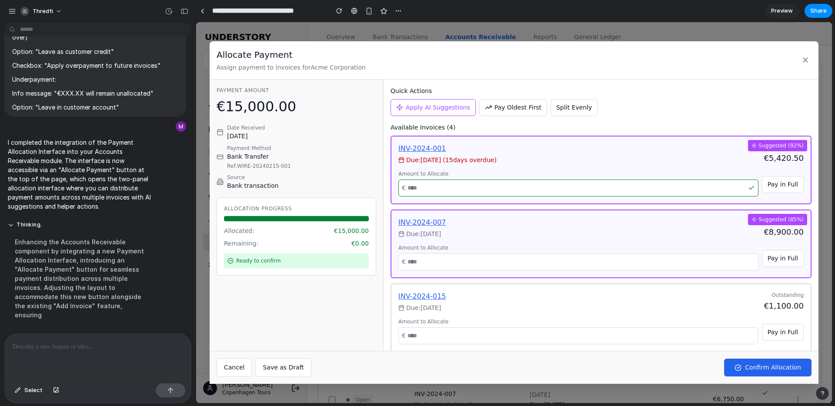
click at [417, 113] on button "Apply AI Suggestions" at bounding box center [432, 107] width 85 height 17
type input "****"
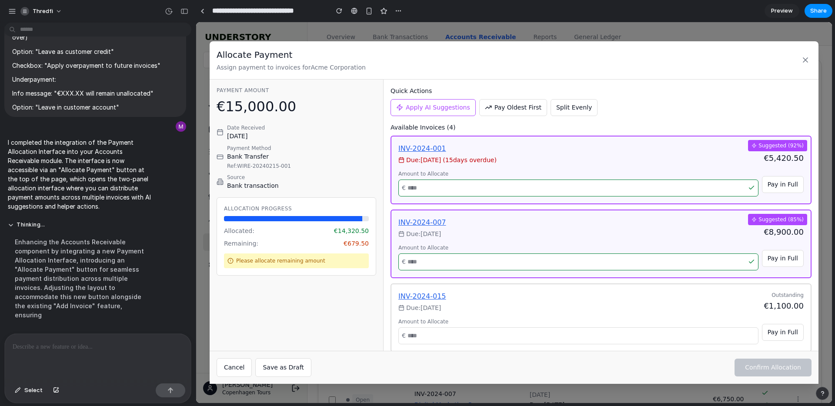
click at [417, 113] on button "Apply AI Suggestions" at bounding box center [432, 107] width 85 height 17
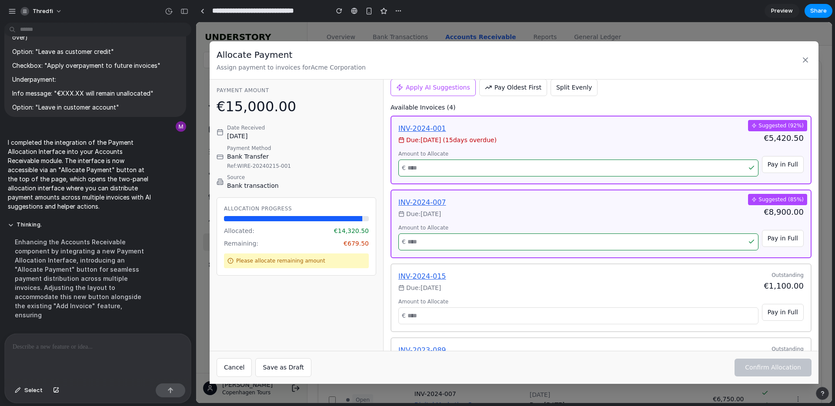
scroll to position [82, 0]
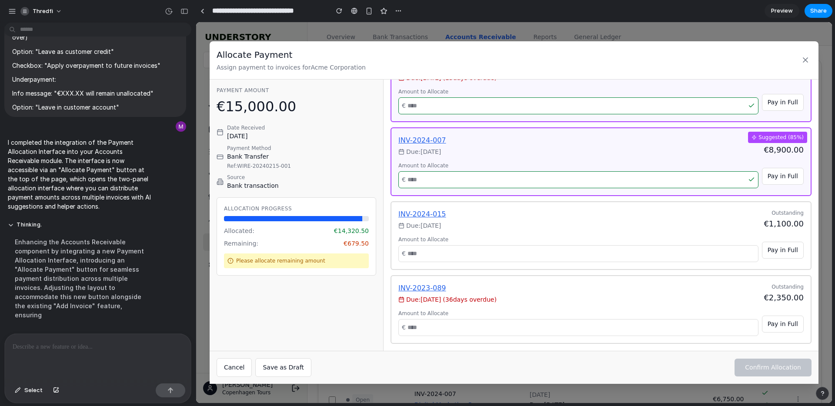
click at [406, 216] on div "INV-2024-015" at bounding box center [422, 214] width 48 height 10
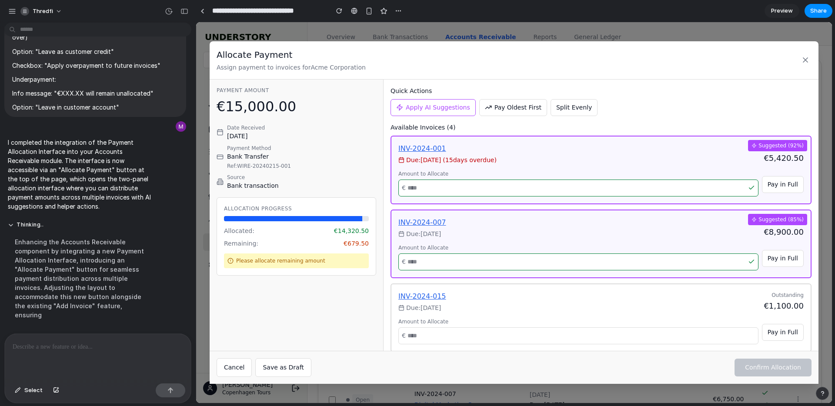
click at [485, 183] on input "******" at bounding box center [578, 188] width 360 height 17
click at [280, 109] on div "€15,000.00" at bounding box center [296, 106] width 160 height 21
click at [805, 59] on icon at bounding box center [805, 60] width 9 height 9
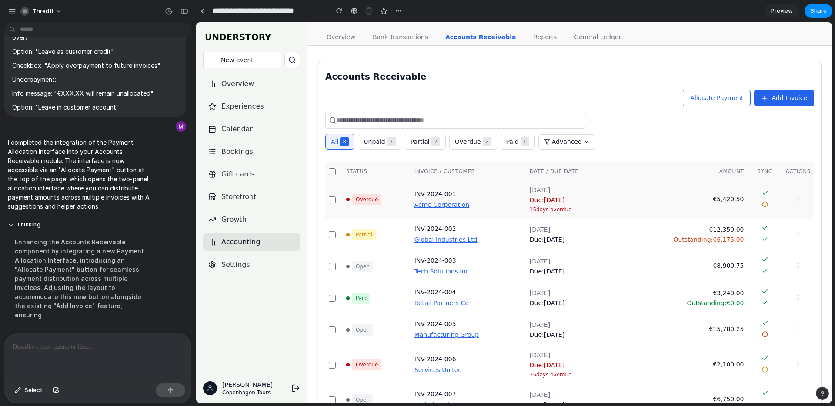
click at [675, 190] on td "€5,420.50" at bounding box center [681, 199] width 131 height 38
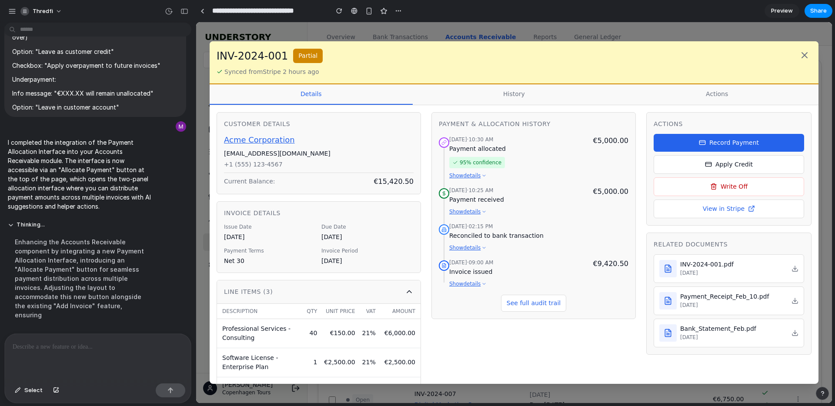
click at [699, 137] on button "Record Payment" at bounding box center [728, 143] width 150 height 18
drag, startPoint x: 699, startPoint y: 137, endPoint x: 703, endPoint y: 142, distance: 6.5
click at [699, 137] on button "Record Payment" at bounding box center [728, 143] width 150 height 18
click at [703, 142] on line "button" at bounding box center [702, 142] width 6 height 0
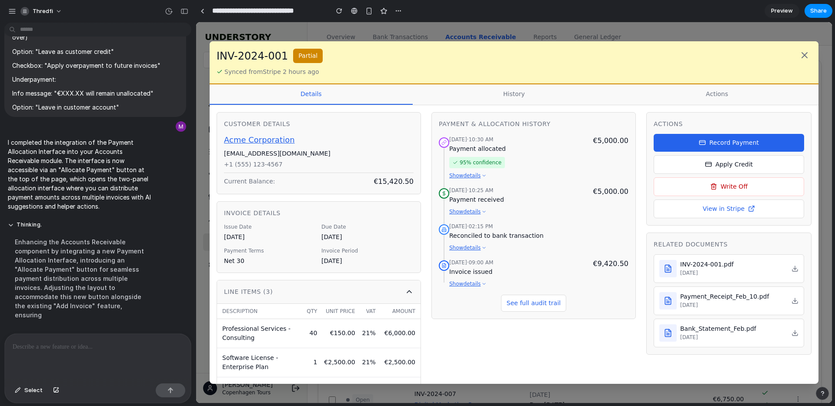
click at [703, 142] on line "button" at bounding box center [702, 142] width 6 height 0
click at [805, 57] on icon at bounding box center [804, 55] width 10 height 10
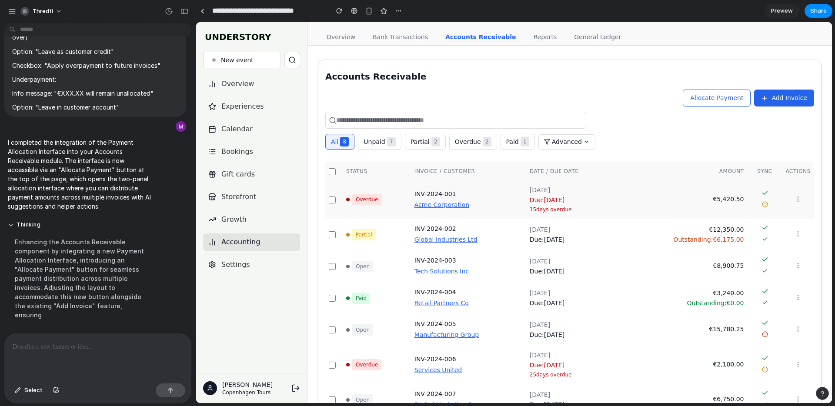
click at [616, 196] on td "Jan 15, 2024 Due: Feb 15, 2024 15 days overdue" at bounding box center [571, 199] width 90 height 38
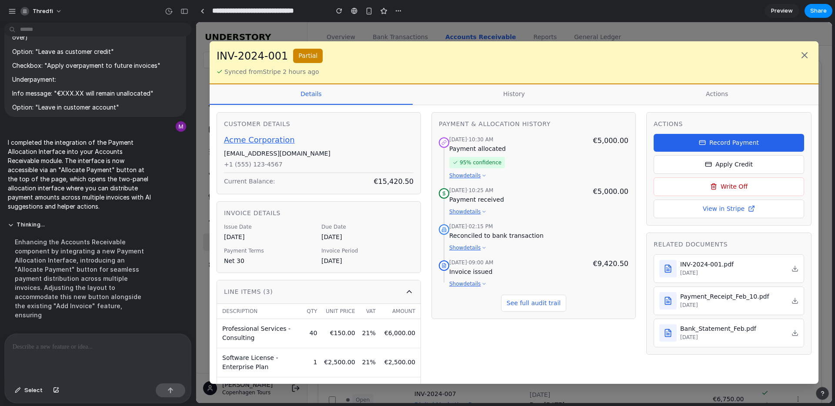
scroll to position [7, 0]
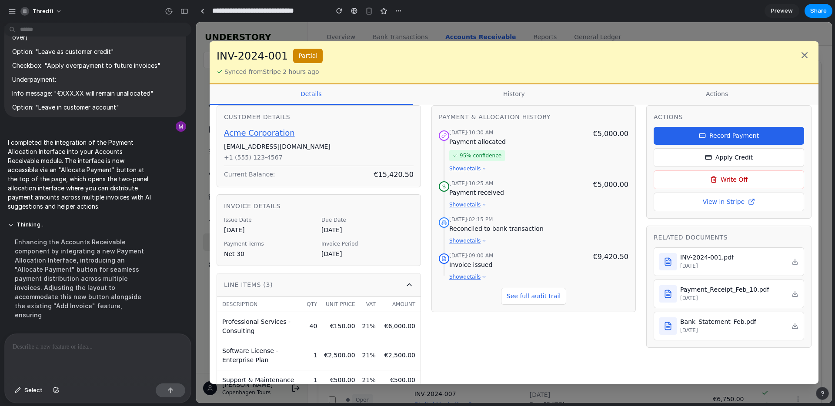
click at [702, 131] on button "Record Payment" at bounding box center [728, 136] width 150 height 18
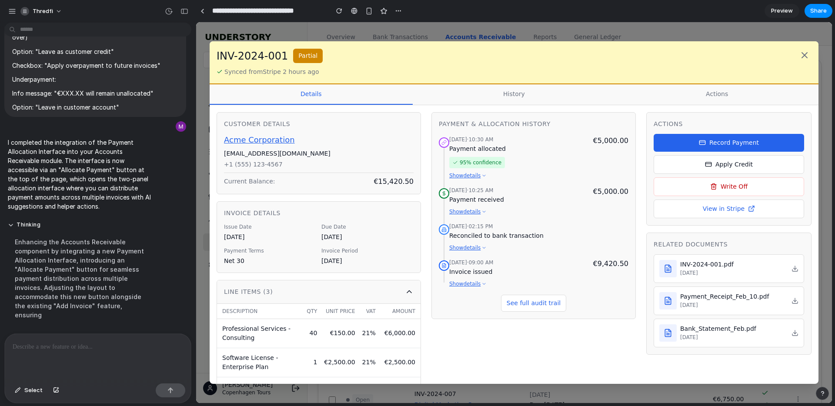
click at [83, 352] on div at bounding box center [98, 357] width 186 height 46
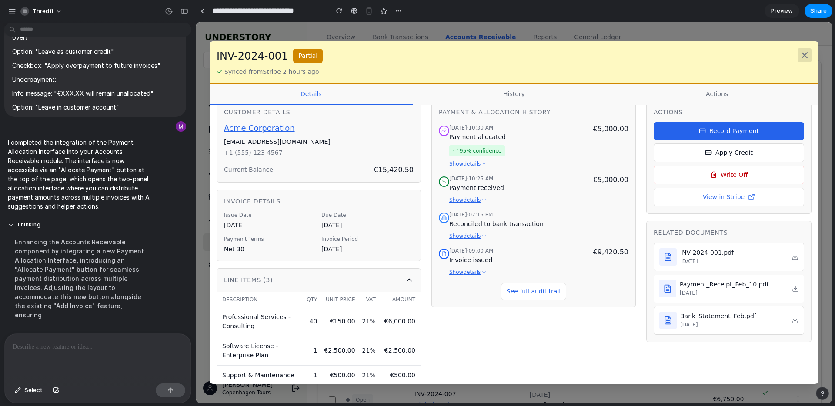
click at [806, 57] on icon at bounding box center [804, 55] width 5 height 5
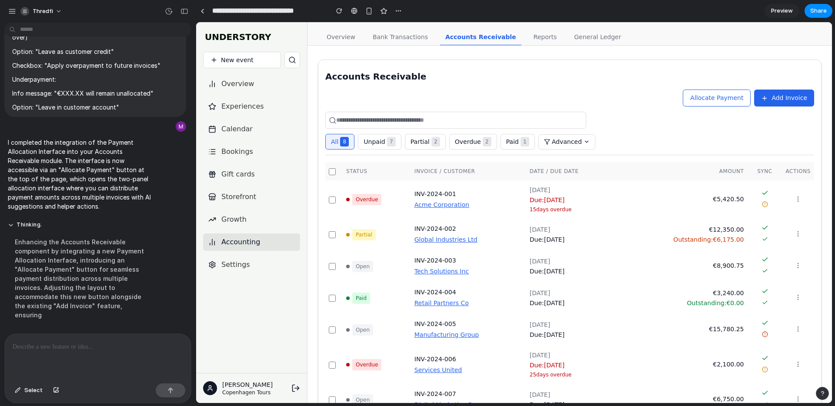
click at [532, 42] on link "Reports" at bounding box center [545, 37] width 34 height 17
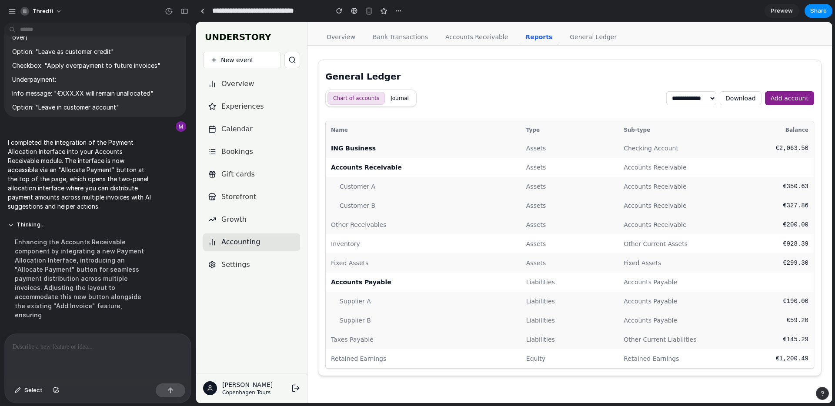
drag, startPoint x: 475, startPoint y: 40, endPoint x: 561, endPoint y: 39, distance: 86.1
click at [475, 40] on link "Accounts Receivable" at bounding box center [476, 37] width 73 height 17
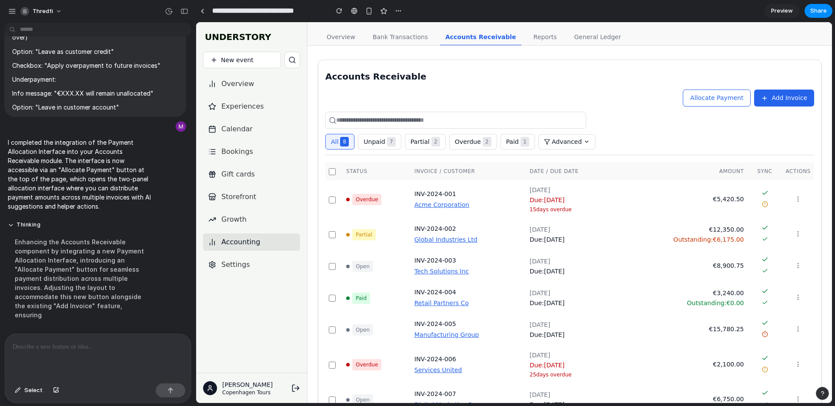
click at [569, 38] on link "General Ledger" at bounding box center [597, 37] width 57 height 17
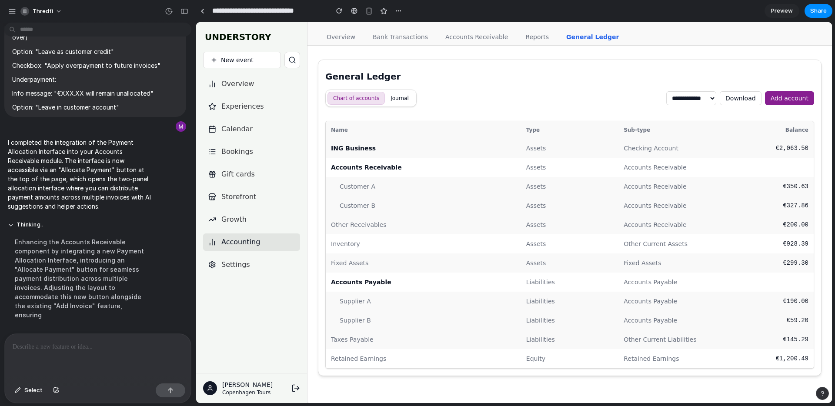
click at [483, 42] on link "Accounts Receivable" at bounding box center [476, 37] width 73 height 17
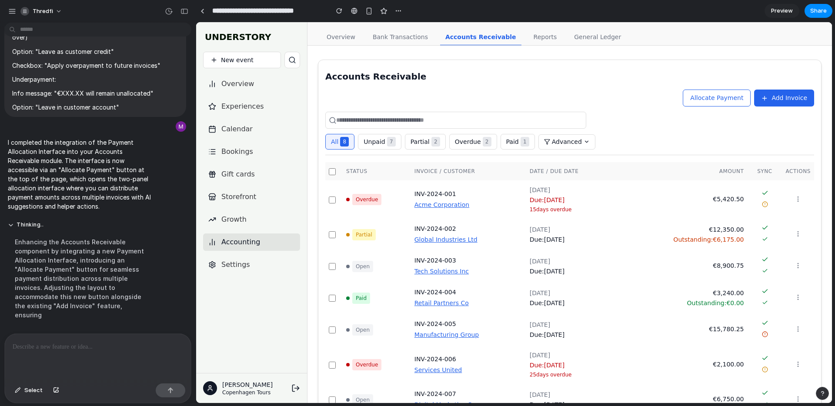
drag, startPoint x: 576, startPoint y: 40, endPoint x: 565, endPoint y: 40, distance: 10.5
click at [576, 40] on link "General Ledger" at bounding box center [597, 37] width 57 height 17
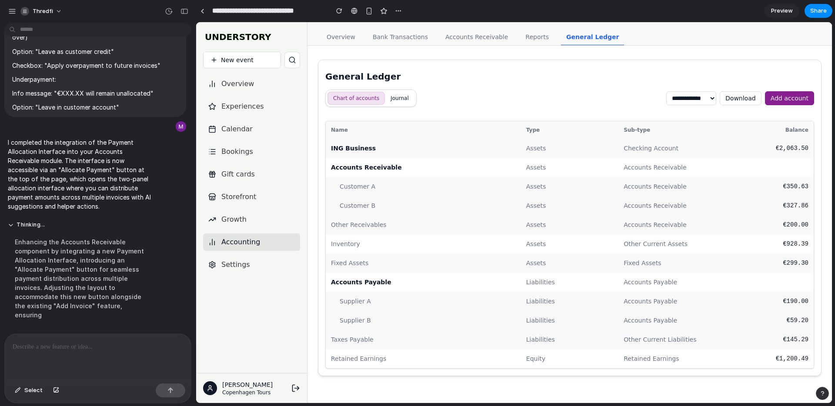
click at [524, 35] on link "Reports" at bounding box center [537, 37] width 34 height 17
drag, startPoint x: 462, startPoint y: 33, endPoint x: 436, endPoint y: 33, distance: 25.6
click at [462, 33] on link "Accounts Receivable" at bounding box center [476, 37] width 73 height 17
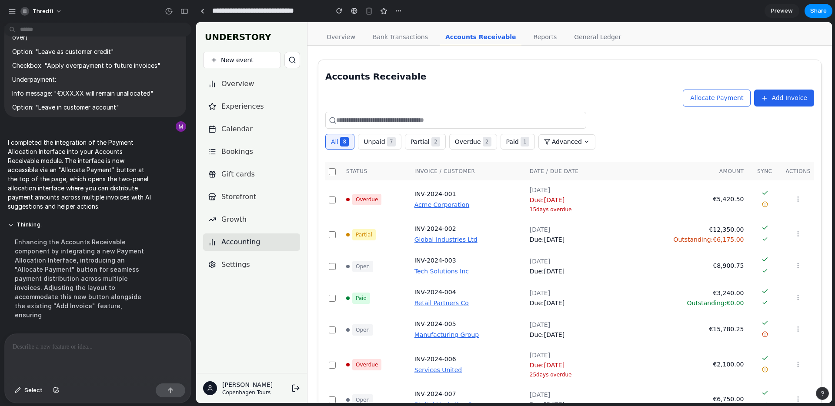
click at [403, 33] on link "Bank Transactions" at bounding box center [400, 37] width 66 height 17
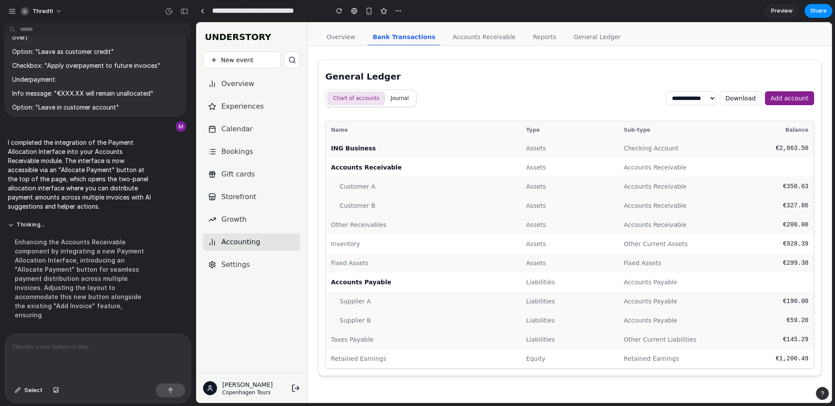
click at [355, 39] on link "Overview" at bounding box center [340, 37] width 39 height 17
click at [380, 36] on link "Bank Transactions" at bounding box center [404, 37] width 66 height 17
click at [380, 36] on link "Bank Transactions" at bounding box center [403, 37] width 73 height 17
click at [348, 37] on link "Overview" at bounding box center [340, 37] width 39 height 17
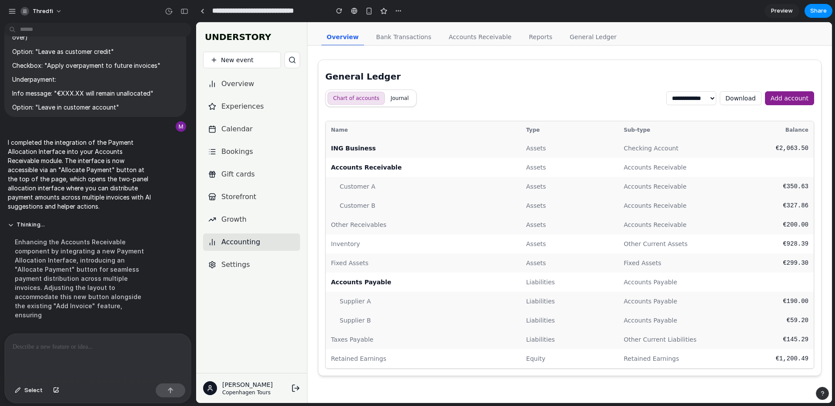
drag, startPoint x: 387, startPoint y: 40, endPoint x: 396, endPoint y: 40, distance: 8.7
click at [387, 40] on link "Bank Transactions" at bounding box center [404, 37] width 66 height 17
click at [489, 41] on link "Accounts Receivable" at bounding box center [483, 37] width 73 height 17
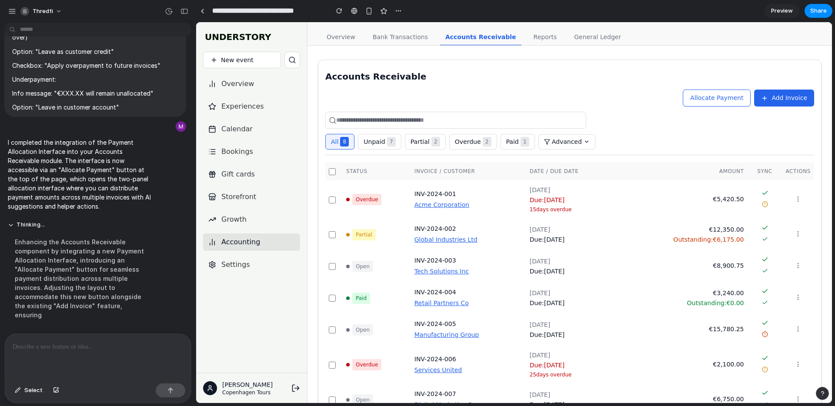
click at [529, 39] on link "Reports" at bounding box center [545, 37] width 34 height 17
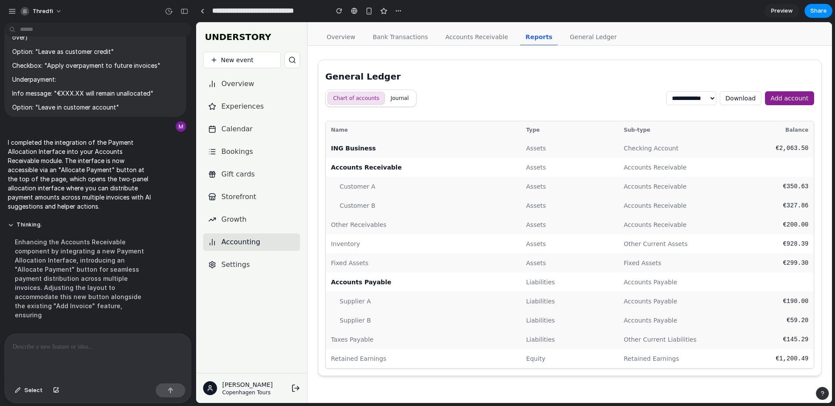
click at [588, 40] on link "General Ledger" at bounding box center [592, 37] width 57 height 17
click at [473, 38] on link "Accounts Receivable" at bounding box center [476, 37] width 73 height 17
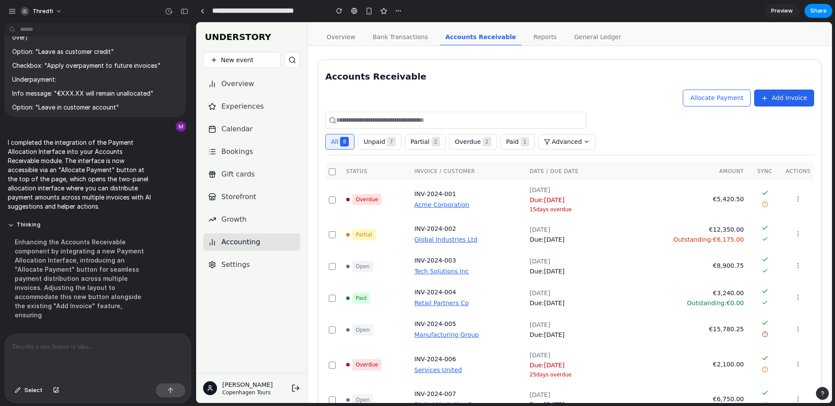
click at [559, 65] on div "Accounts Receivable Allocate Payment Add Invoice All 8 Unpaid 7 Partial 2 Overd…" at bounding box center [569, 258] width 502 height 391
click at [719, 98] on span "Allocate Payment" at bounding box center [716, 97] width 53 height 7
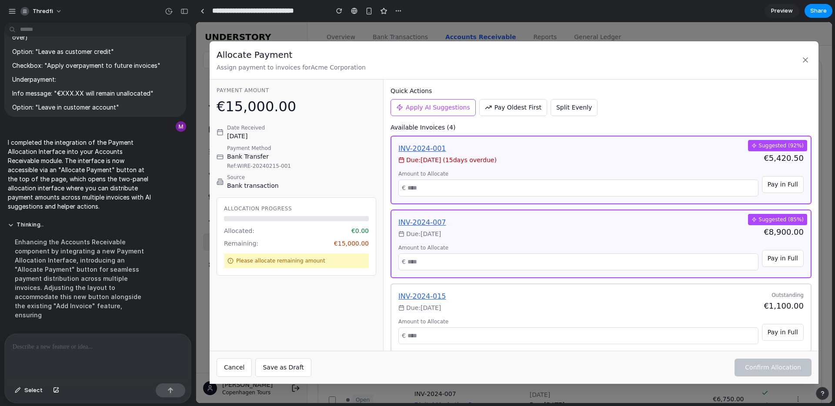
click at [518, 113] on button "Pay Oldest First" at bounding box center [513, 107] width 68 height 17
type input "******"
type input "****"
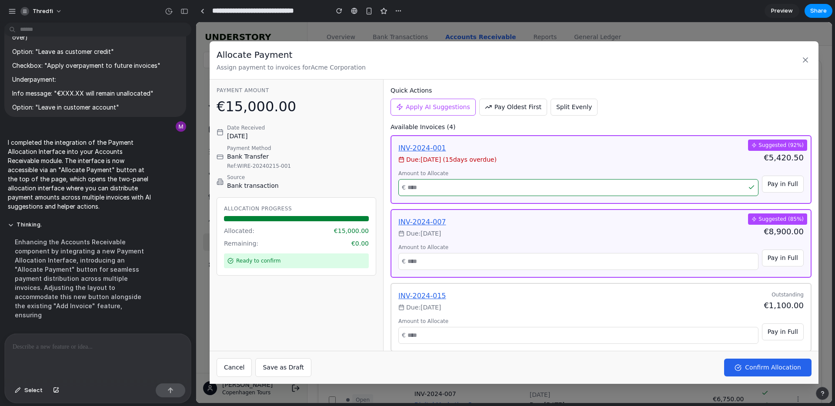
scroll to position [0, 0]
click at [575, 109] on span "Split Evenly" at bounding box center [574, 107] width 36 height 7
type input "****"
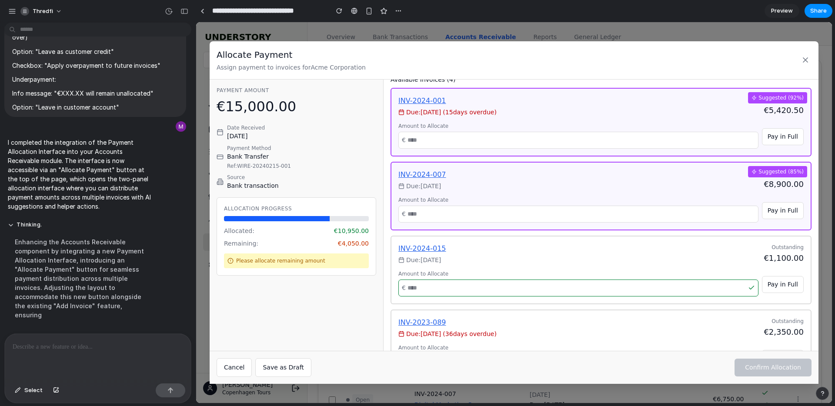
scroll to position [58, 0]
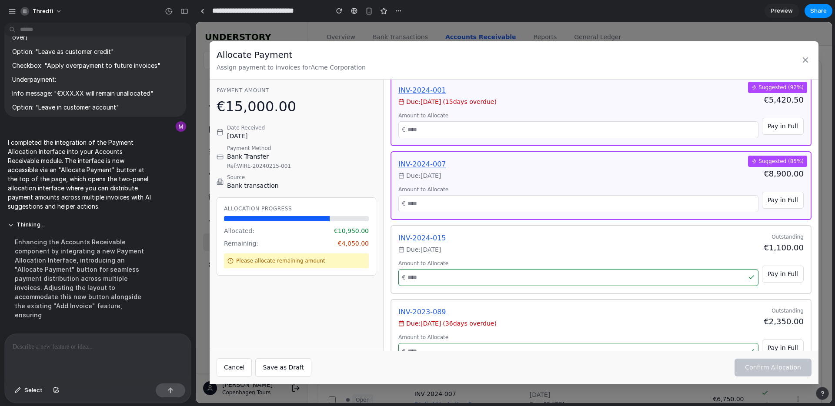
click at [616, 240] on div "INV-2024-015 Due: Mar 20, 2024 Outstanding €1,100.00" at bounding box center [600, 243] width 405 height 21
click at [626, 253] on div "INV-2024-015 Due: Mar 20, 2024 Outstanding €1,100.00" at bounding box center [600, 243] width 405 height 21
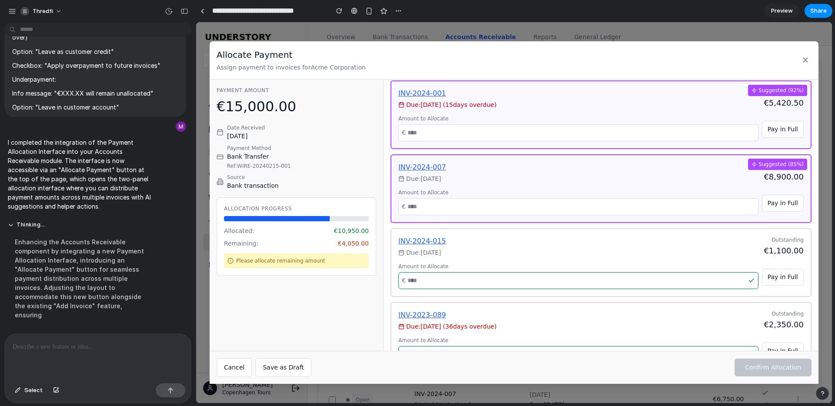
click at [794, 281] on button "Pay in Full" at bounding box center [783, 277] width 42 height 17
click at [789, 280] on span "Pay in Full" at bounding box center [782, 276] width 30 height 7
click at [711, 277] on input "****" at bounding box center [578, 280] width 360 height 17
click at [755, 280] on icon at bounding box center [751, 280] width 7 height 7
click at [752, 278] on icon at bounding box center [751, 280] width 7 height 7
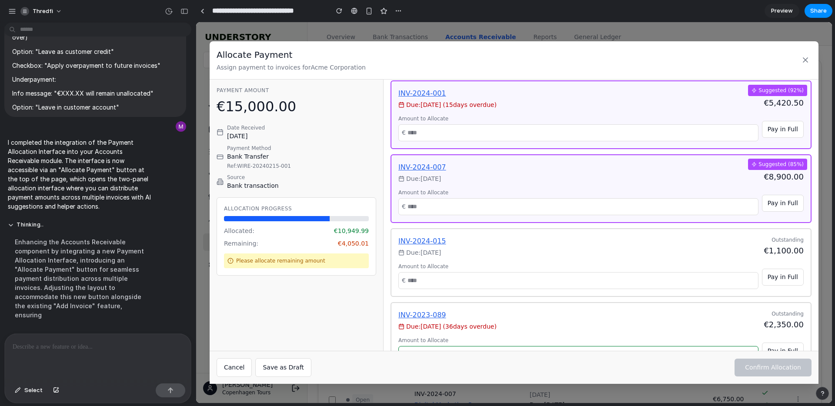
drag, startPoint x: 752, startPoint y: 284, endPoint x: 762, endPoint y: 284, distance: 9.6
click at [752, 284] on input "*******" at bounding box center [578, 280] width 360 height 17
click at [754, 278] on div "€ ****" at bounding box center [578, 280] width 360 height 17
type input "****"
click at [785, 279] on span "Pay in Full" at bounding box center [782, 276] width 30 height 7
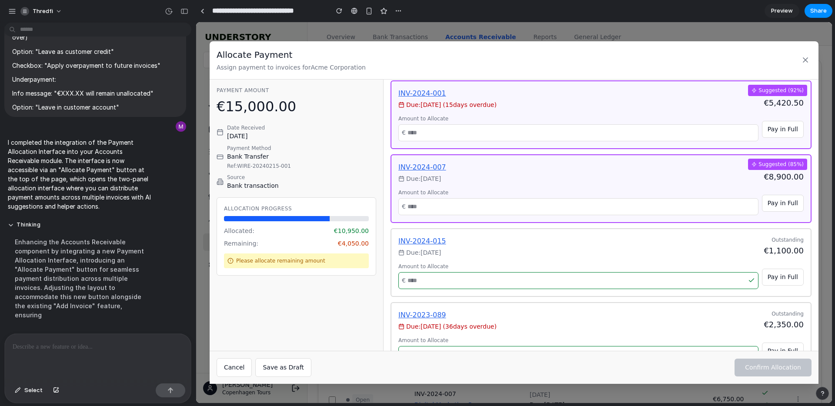
click at [784, 279] on span "Pay in Full" at bounding box center [782, 276] width 30 height 7
drag, startPoint x: 784, startPoint y: 279, endPoint x: 783, endPoint y: 212, distance: 66.5
click at [784, 279] on span "Pay in Full" at bounding box center [782, 276] width 30 height 7
click at [780, 195] on button "Pay in Full" at bounding box center [783, 203] width 42 height 17
type input "****"
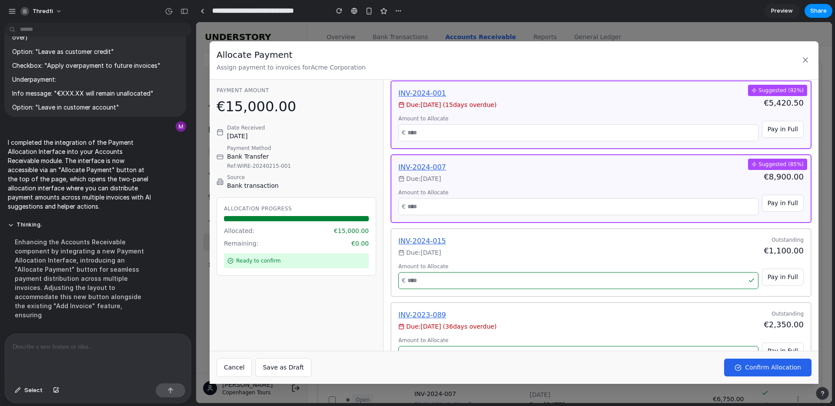
scroll to position [0, 0]
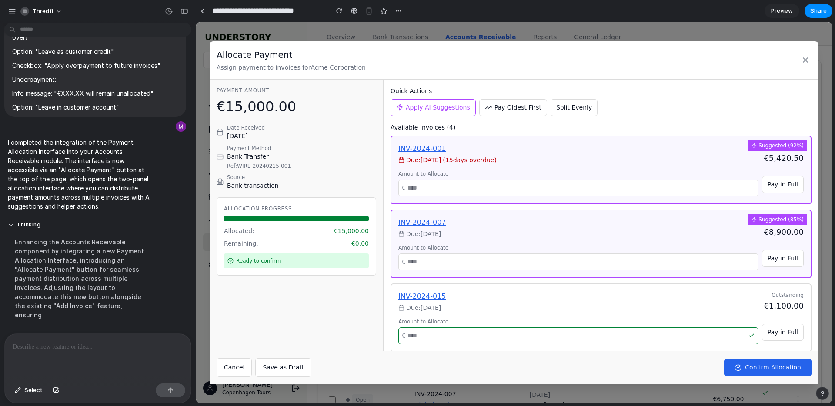
click at [504, 108] on span "Pay Oldest First" at bounding box center [517, 107] width 47 height 9
type input "******"
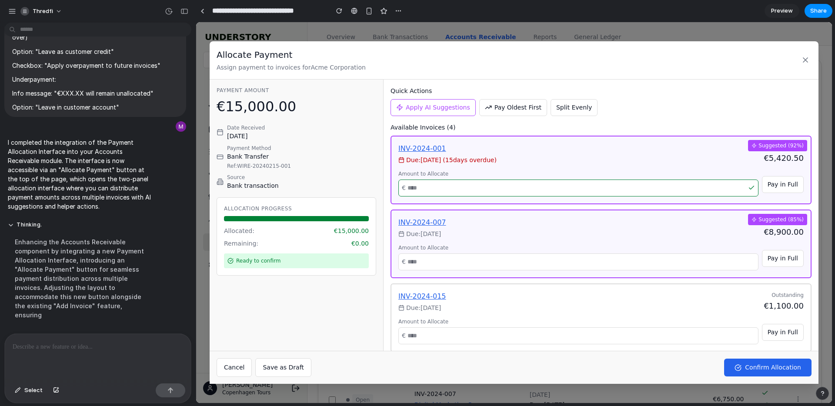
click at [561, 111] on span "Split Evenly" at bounding box center [574, 107] width 36 height 7
type input "****"
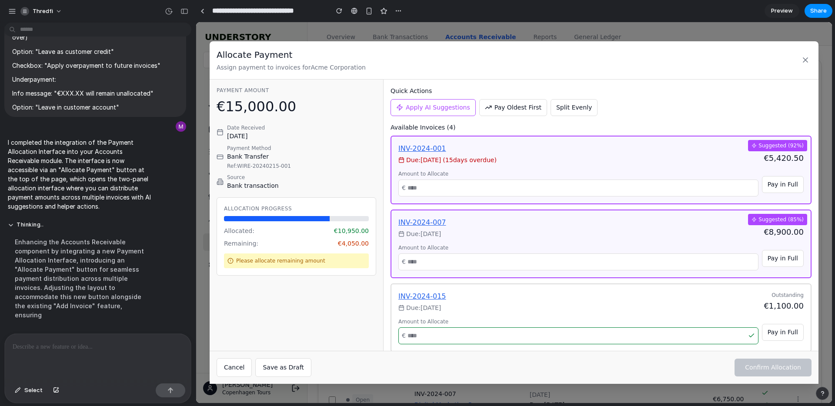
click at [520, 110] on span "Pay Oldest First" at bounding box center [517, 107] width 47 height 9
type input "******"
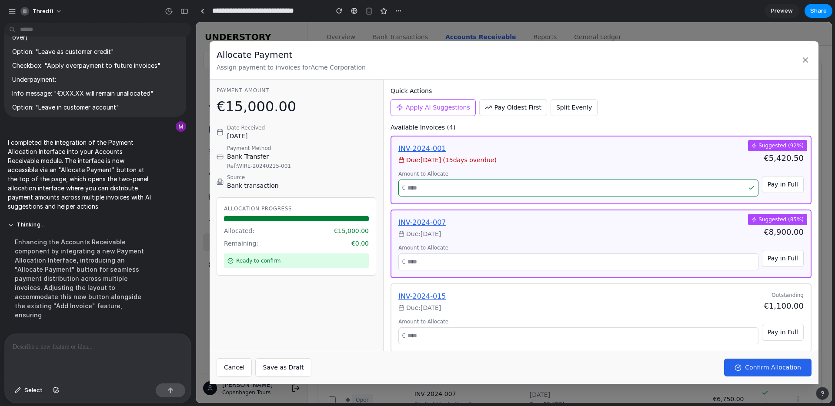
drag, startPoint x: 456, startPoint y: 107, endPoint x: 447, endPoint y: 107, distance: 9.1
click at [456, 107] on span "Apply AI Suggestions" at bounding box center [438, 107] width 64 height 9
type input "****"
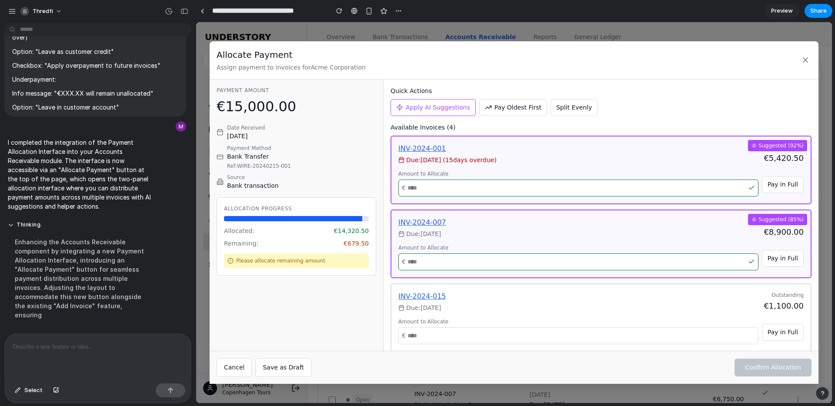
click at [408, 102] on button "Apply AI Suggestions" at bounding box center [432, 107] width 85 height 17
click at [256, 365] on button "Save as Draft" at bounding box center [283, 367] width 56 height 19
click at [240, 365] on span "Cancel" at bounding box center [234, 367] width 20 height 7
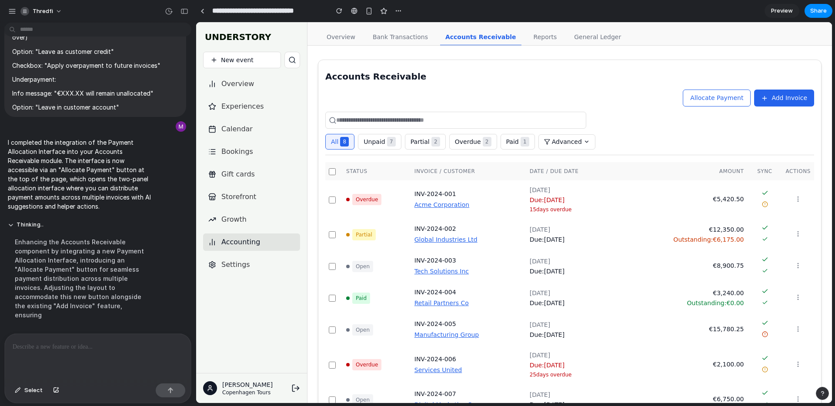
click at [721, 98] on span "Allocate Payment" at bounding box center [716, 97] width 53 height 7
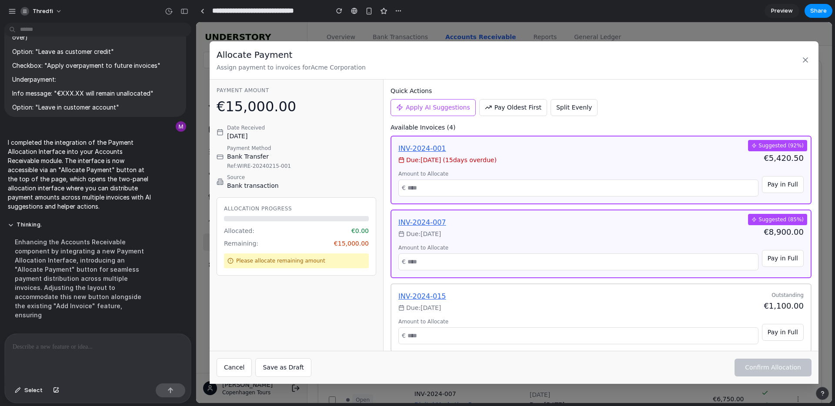
scroll to position [82, 0]
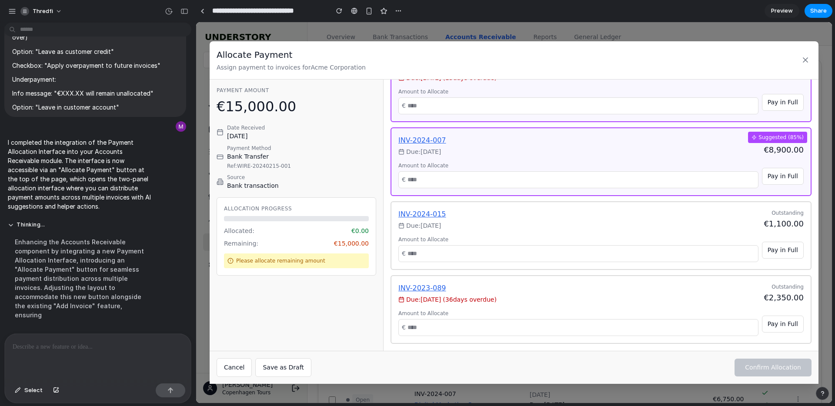
click at [782, 326] on span "Pay in Full" at bounding box center [782, 323] width 30 height 7
type input "****"
click at [783, 248] on span "Pay in Full" at bounding box center [782, 249] width 30 height 7
type input "****"
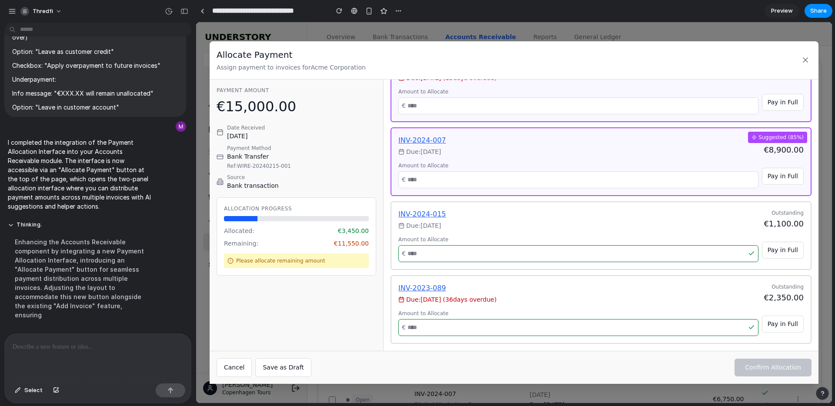
scroll to position [60, 0]
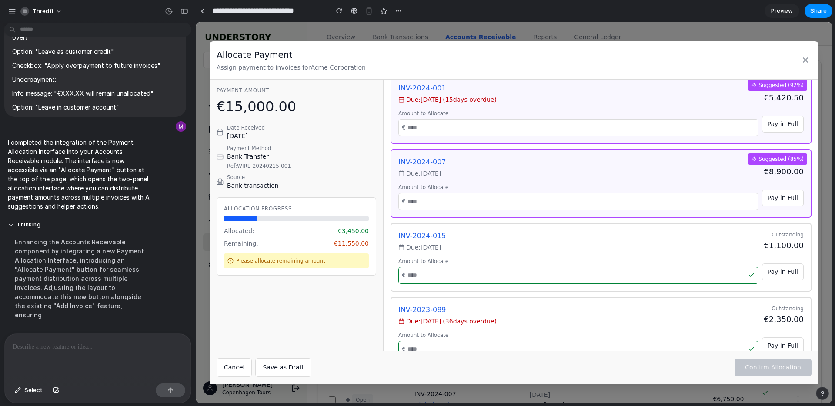
click at [782, 199] on span "Pay in Full" at bounding box center [782, 197] width 30 height 7
type input "****"
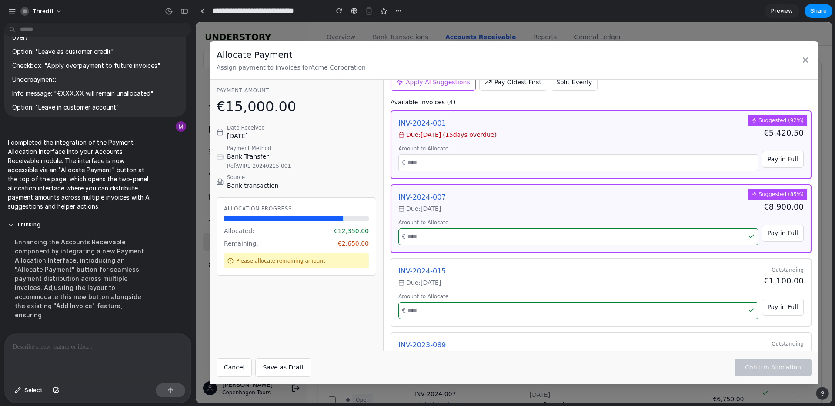
scroll to position [24, 0]
click at [692, 164] on input "number" at bounding box center [578, 163] width 360 height 17
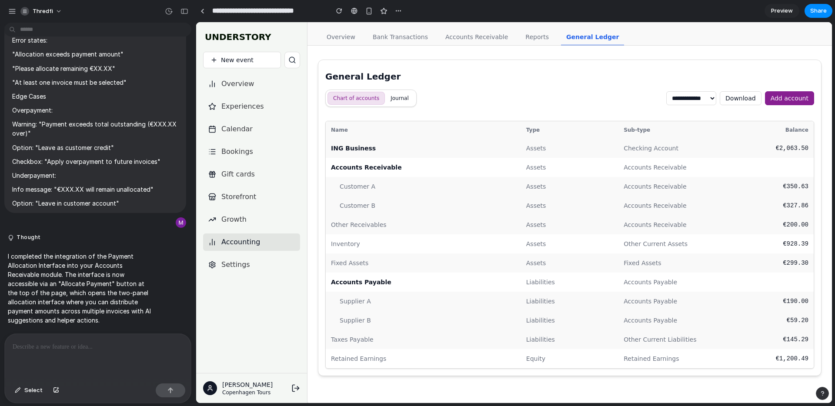
click at [465, 43] on link "Accounts Receivable" at bounding box center [476, 37] width 73 height 17
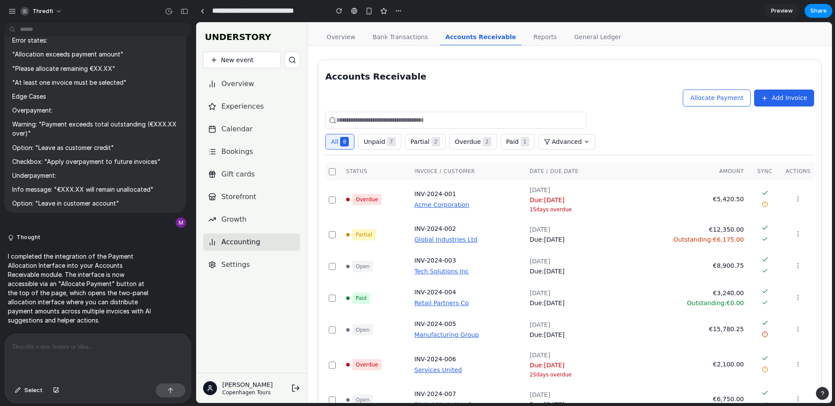
click at [572, 143] on button "Advanced" at bounding box center [566, 141] width 57 height 15
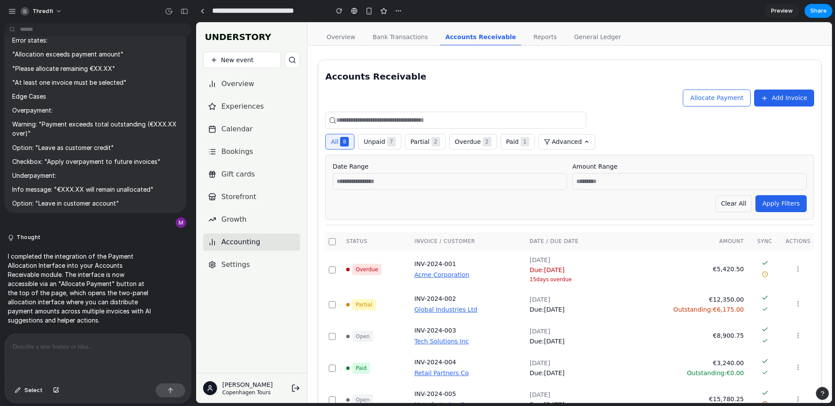
click at [618, 131] on div "Allocate Payment Add Invoice All 8 Unpaid 7 Partial 2 Overdue 2 Paid 1 Advanced…" at bounding box center [569, 158] width 489 height 136
click at [735, 100] on span "Allocate Payment" at bounding box center [716, 97] width 53 height 7
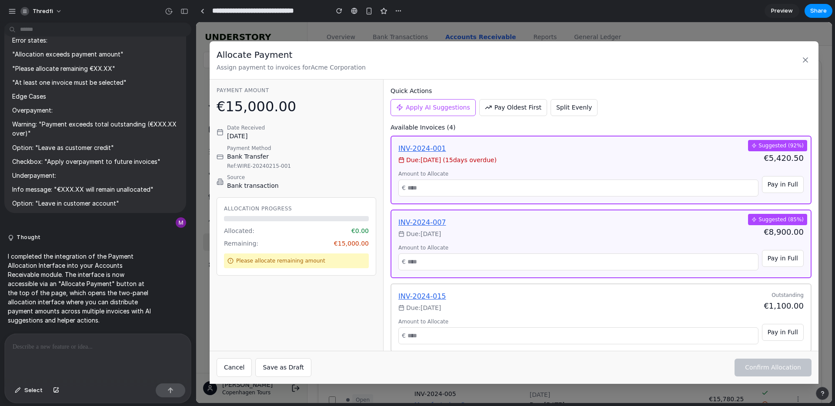
click at [496, 104] on span "Pay Oldest First" at bounding box center [517, 107] width 47 height 9
type input "******"
type input "****"
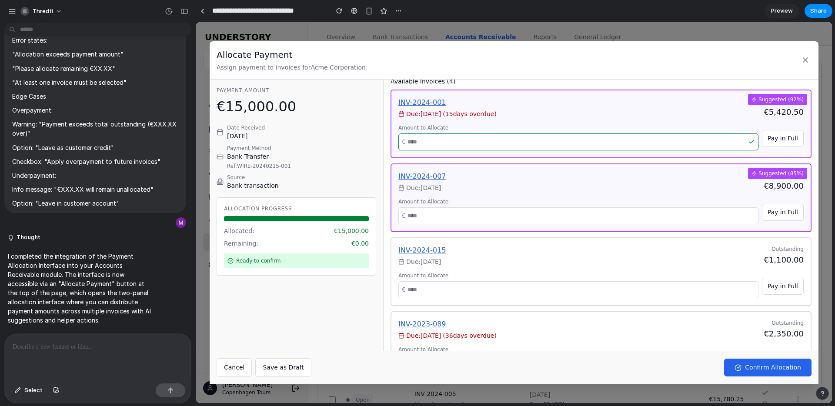
scroll to position [82, 0]
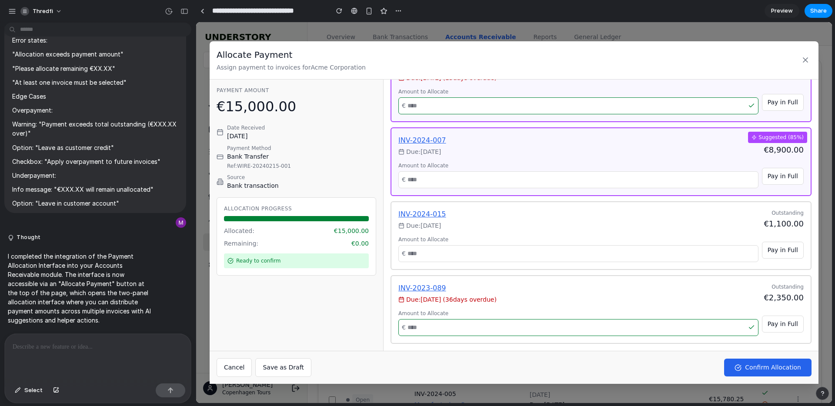
click at [257, 258] on div "Ready to confirm" at bounding box center [296, 260] width 145 height 15
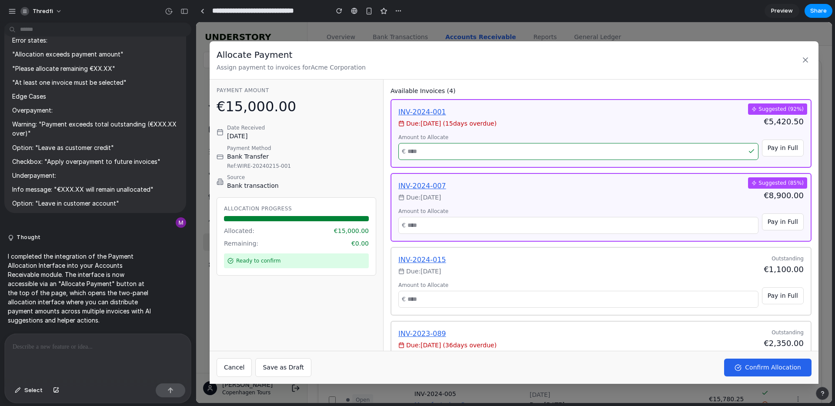
scroll to position [0, 0]
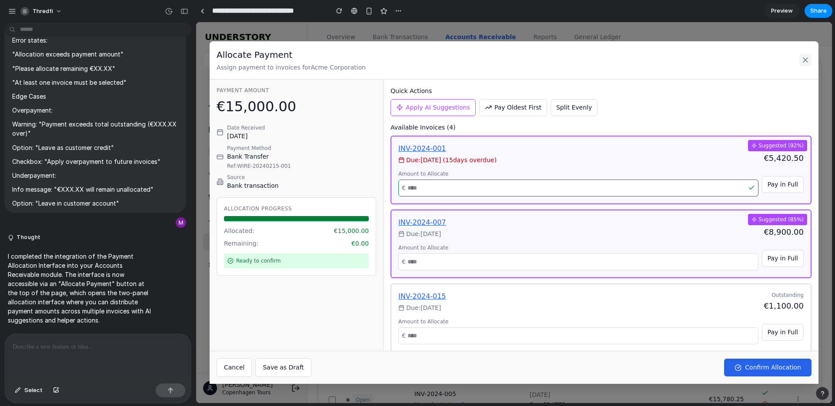
click at [806, 61] on icon at bounding box center [805, 60] width 4 height 4
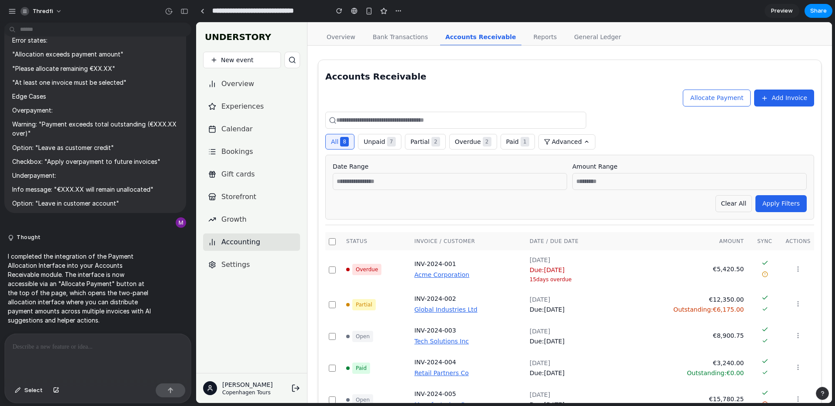
drag, startPoint x: 616, startPoint y: 179, endPoint x: 594, endPoint y: 181, distance: 22.7
click at [616, 179] on input "text" at bounding box center [689, 181] width 234 height 17
click at [514, 181] on input "text" at bounding box center [450, 181] width 234 height 17
click at [634, 143] on div "All 8 Unpaid 7 Partial 2 Overdue 2 Paid 1 Advanced" at bounding box center [569, 142] width 489 height 16
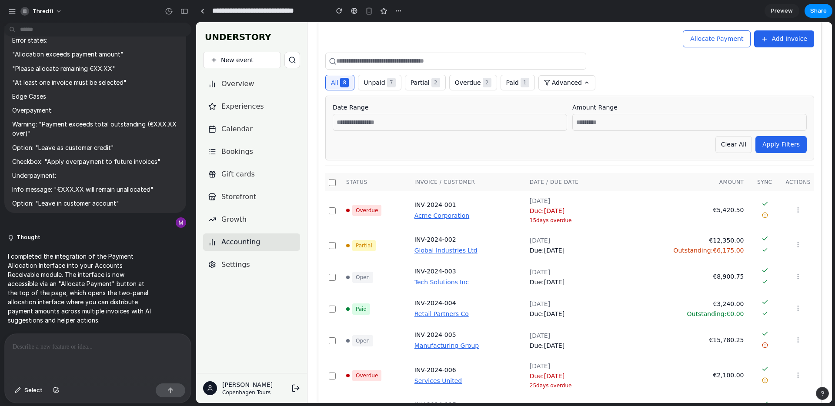
scroll to position [136, 0]
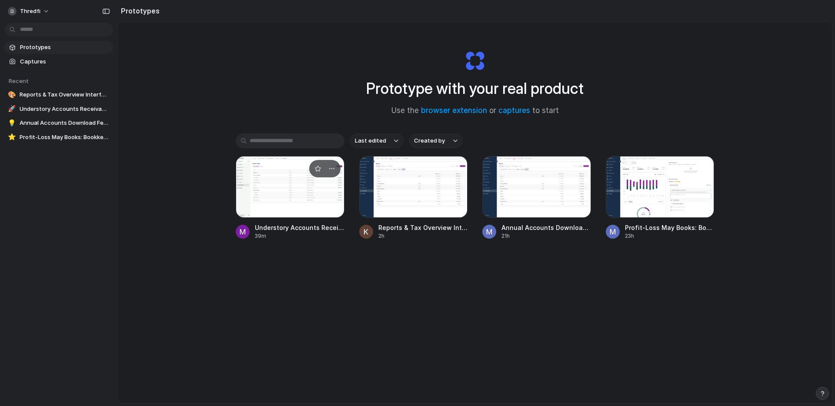
click at [296, 228] on span "Understory Accounts Receivables" at bounding box center [300, 227] width 90 height 9
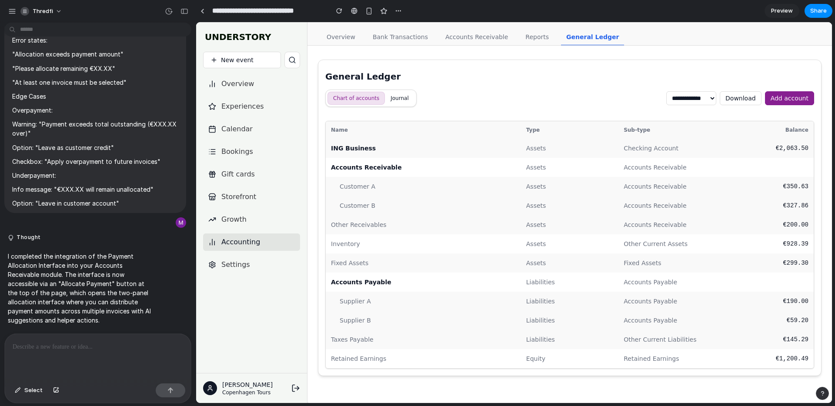
click at [440, 43] on link "Accounts Receivable" at bounding box center [476, 37] width 73 height 17
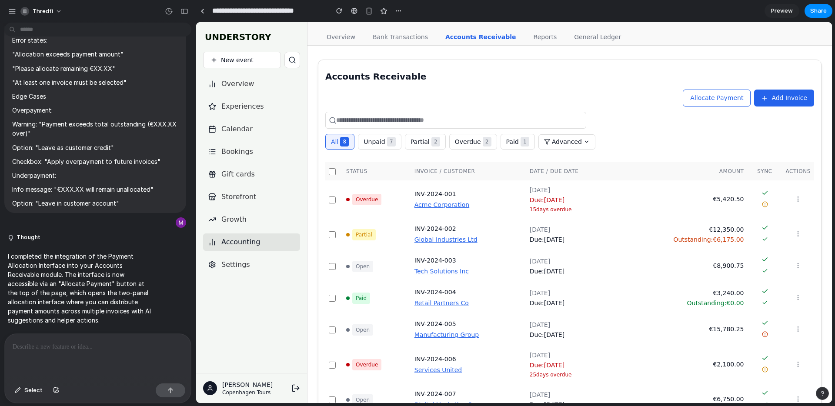
click at [476, 40] on link "Accounts Receivable" at bounding box center [480, 37] width 81 height 17
click at [739, 93] on button "Allocate Payment" at bounding box center [716, 98] width 68 height 17
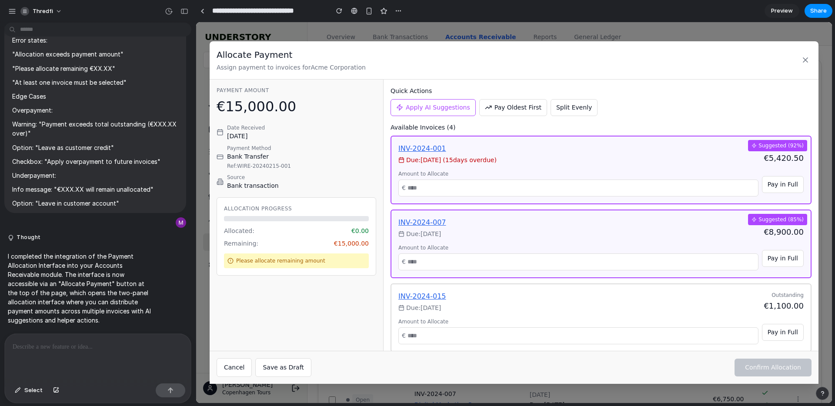
click at [279, 138] on div "Date Received Feb 15, 2024" at bounding box center [296, 132] width 160 height 17
click at [323, 151] on div "Payment Method Bank Transfer Ref: WIRE-20240215-001" at bounding box center [296, 157] width 160 height 26
click at [286, 69] on p "Assign payment to invoices for Acme Corporation" at bounding box center [290, 67] width 149 height 9
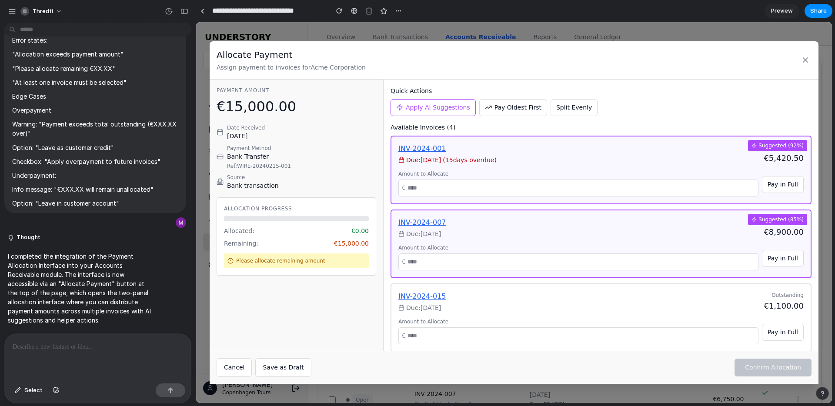
click at [237, 37] on div "Allocate Payment Assign payment to invoices for Acme Corporation Payment Amount…" at bounding box center [514, 212] width 636 height 381
click at [804, 56] on icon at bounding box center [805, 60] width 9 height 9
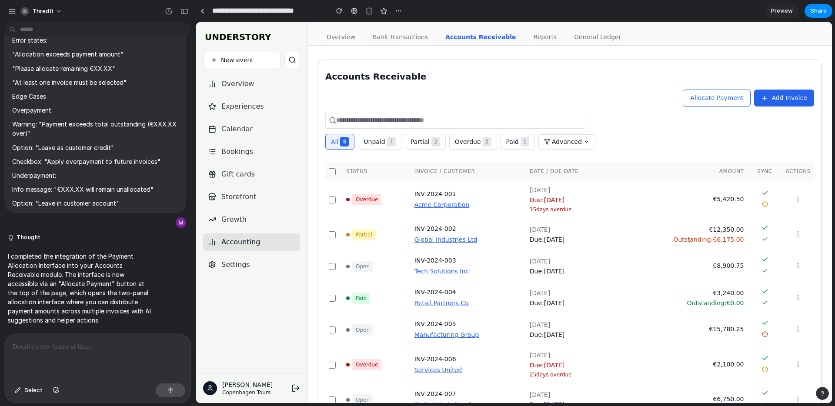
click at [739, 98] on span "Allocate Payment" at bounding box center [716, 97] width 53 height 7
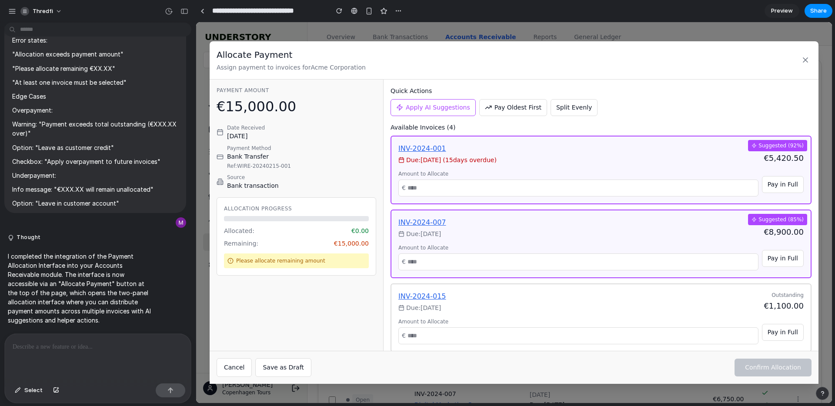
click at [579, 30] on div "Allocate Payment Assign payment to invoices for Acme Corporation Payment Amount…" at bounding box center [514, 212] width 636 height 381
click at [799, 59] on button at bounding box center [805, 60] width 12 height 12
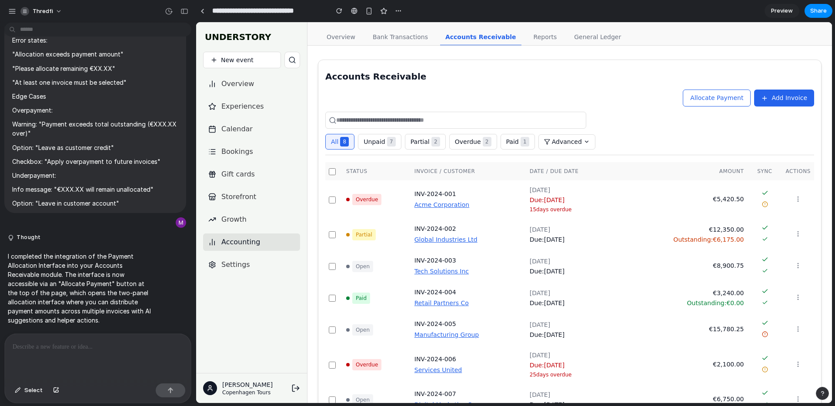
click at [190, 14] on div at bounding box center [177, 11] width 30 height 14
click at [183, 13] on div "button" at bounding box center [184, 11] width 8 height 6
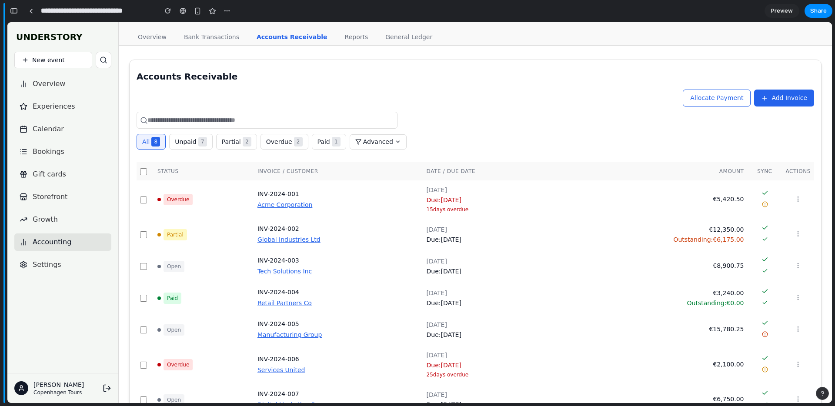
scroll to position [14421, 0]
click at [16, 7] on button "button" at bounding box center [14, 11] width 14 height 14
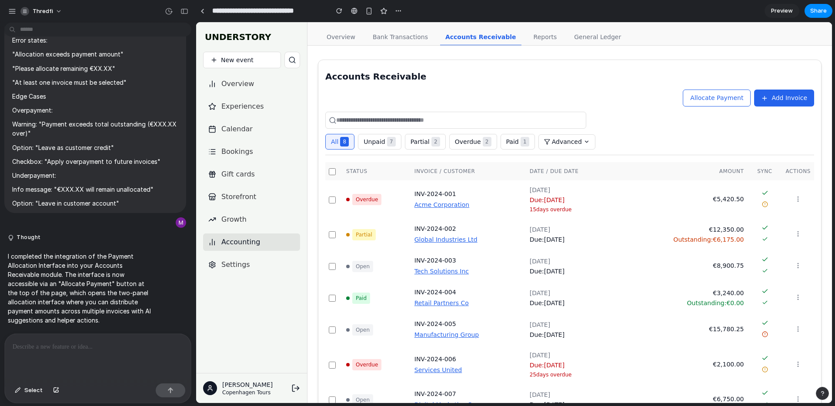
click at [97, 356] on div at bounding box center [98, 357] width 186 height 46
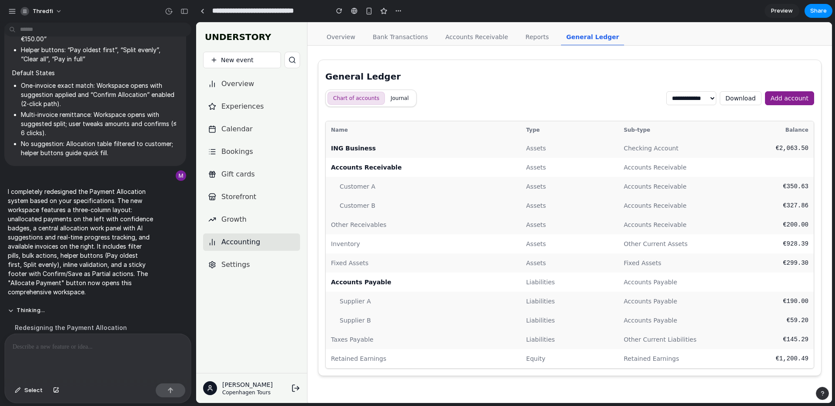
scroll to position [12463, 0]
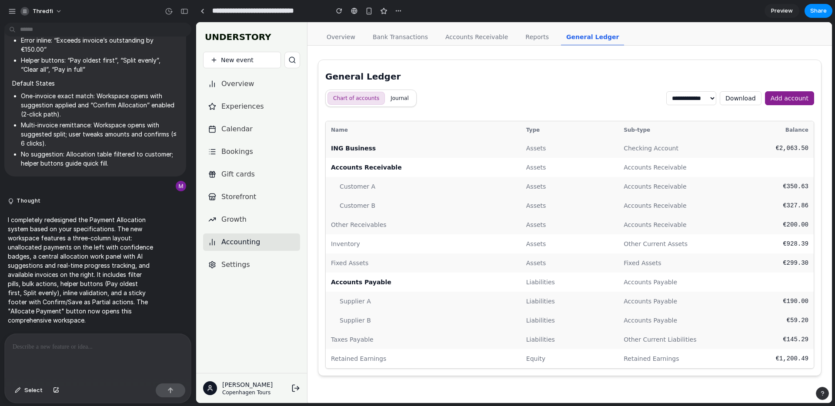
click at [464, 39] on link "Accounts Receivable" at bounding box center [476, 37] width 73 height 17
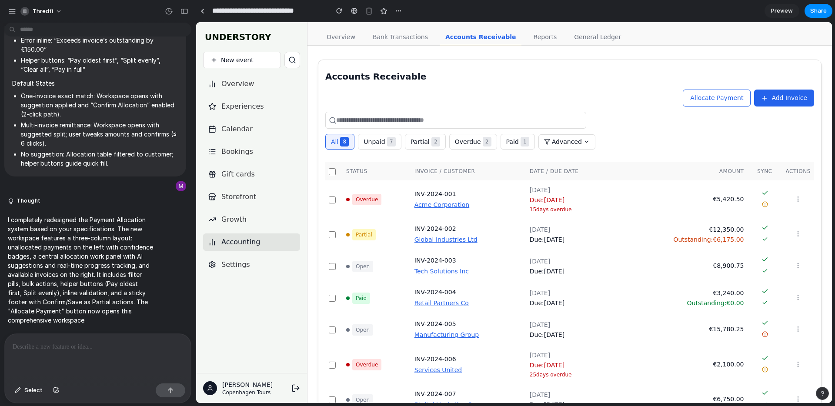
click at [733, 103] on button "Allocate Payment" at bounding box center [716, 98] width 68 height 17
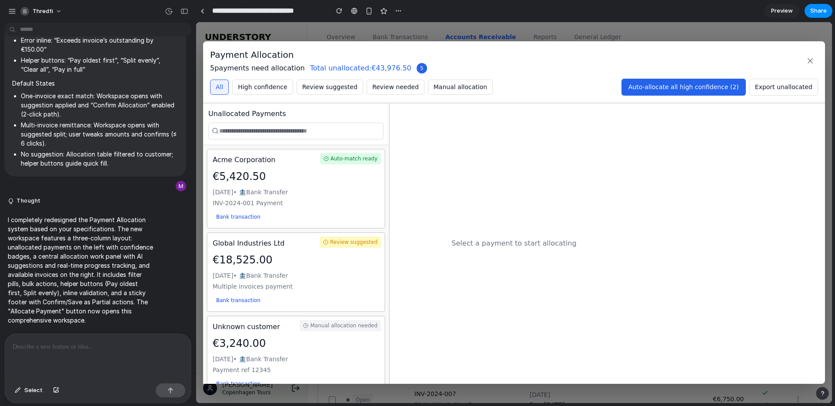
click at [415, 197] on div "Select a payment to start allocating" at bounding box center [513, 243] width 249 height 280
click at [347, 186] on div "Auto-match ready Acme Corporation €5,420.50 [DATE] • 🏦 Bank Transfer INV-2024-0…" at bounding box center [295, 189] width 179 height 80
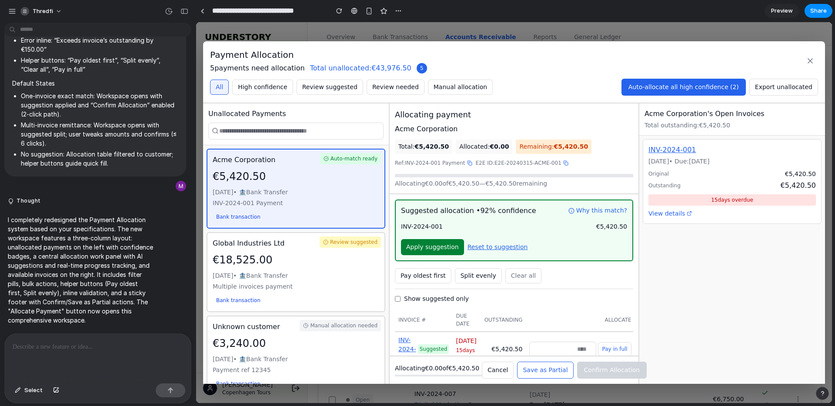
scroll to position [33, 0]
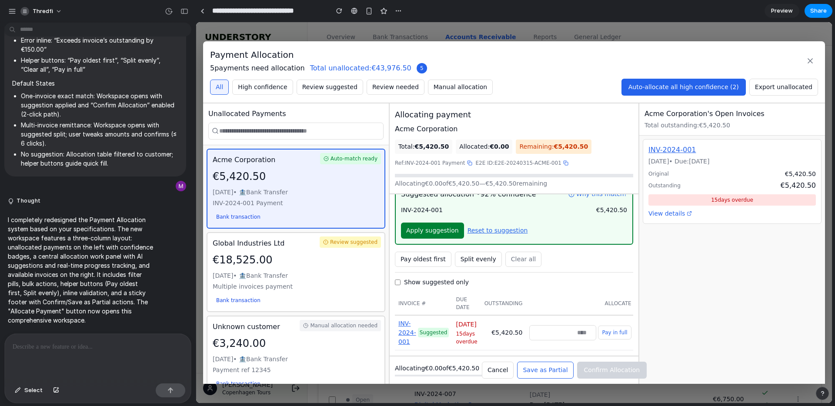
click at [613, 326] on button "Pay in full" at bounding box center [614, 333] width 33 height 14
type input "******"
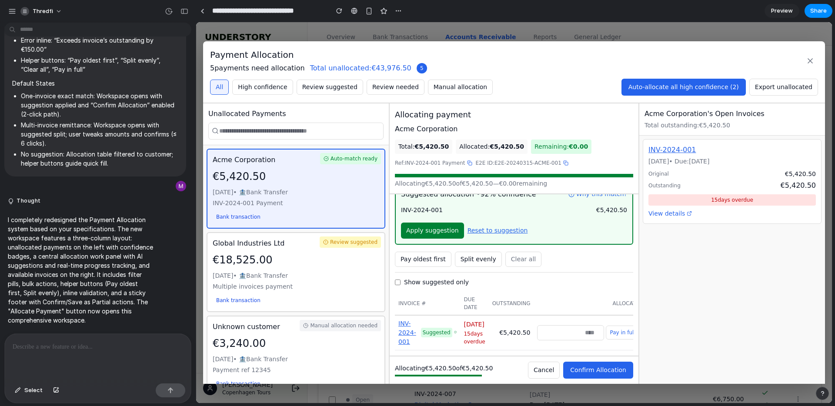
scroll to position [1, 0]
click at [312, 283] on div "Multiple invoices payment" at bounding box center [296, 285] width 166 height 9
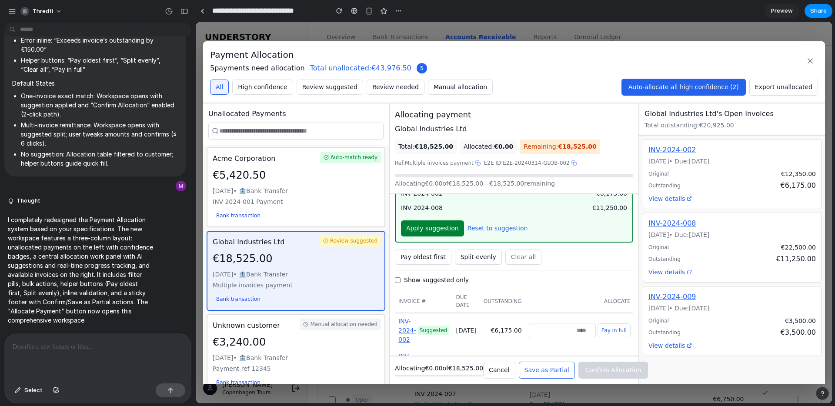
drag, startPoint x: 607, startPoint y: 333, endPoint x: 599, endPoint y: 333, distance: 8.7
click at [606, 332] on button "Pay in full" at bounding box center [613, 330] width 33 height 14
type input "****"
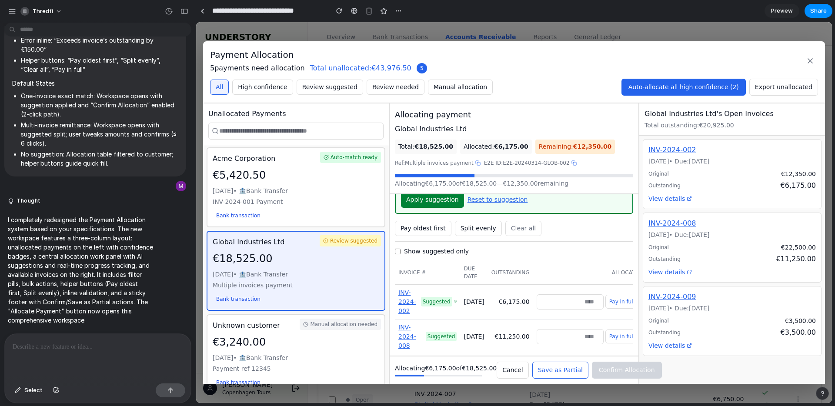
scroll to position [105, 0]
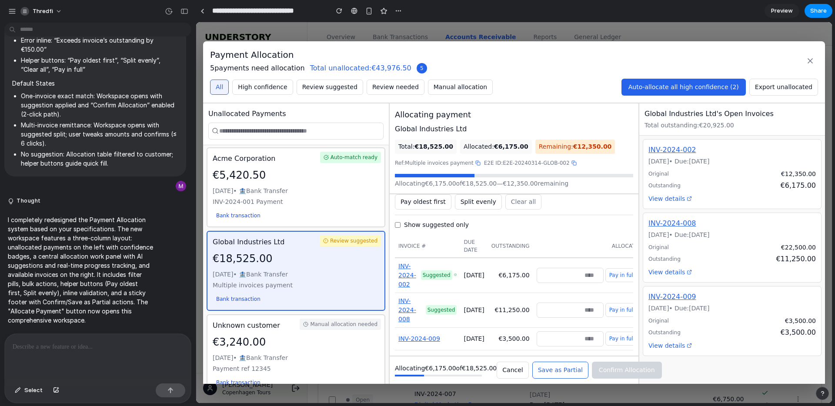
click at [341, 211] on div "Auto-match ready Acme Corporation €5,420.50 [DATE] • 🏦 Bank Transfer INV-2024-0…" at bounding box center [295, 187] width 179 height 80
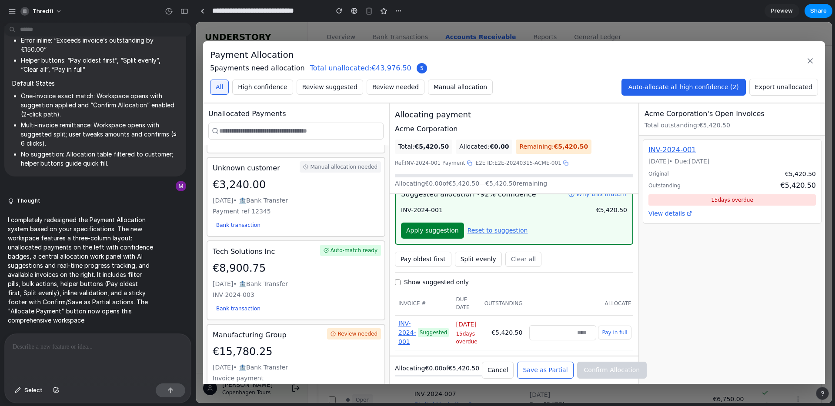
scroll to position [187, 0]
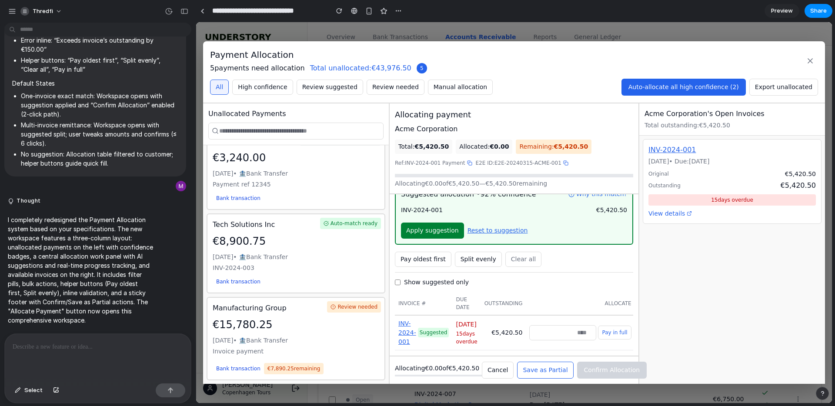
click at [345, 236] on div "€8,900.75" at bounding box center [296, 241] width 166 height 16
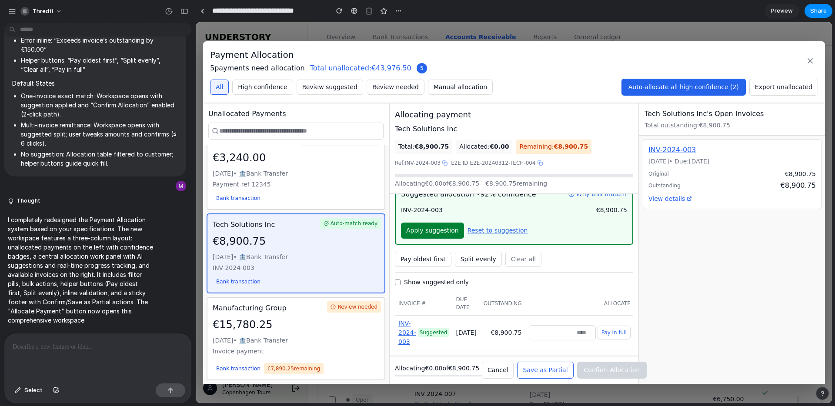
scroll to position [17, 0]
click at [275, 169] on div "[DATE] • 🏦 Bank Transfer" at bounding box center [296, 173] width 166 height 9
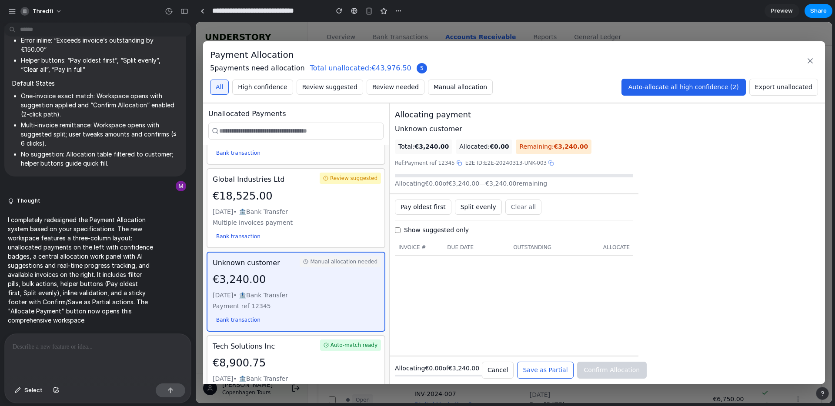
scroll to position [165, 0]
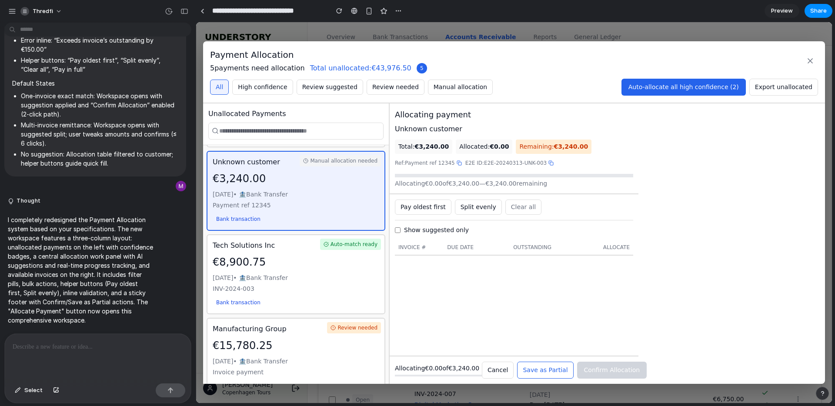
click at [280, 156] on div "Manual allocation needed Unknown customer €3,240.00 [DATE] • 🏦 Bank Transfer Pa…" at bounding box center [295, 191] width 179 height 80
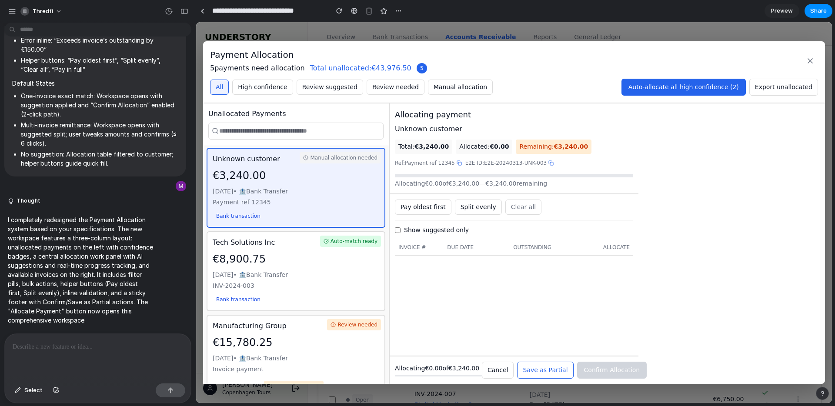
click at [715, 88] on span "Auto‑allocate all high confidence (2)" at bounding box center [683, 86] width 110 height 7
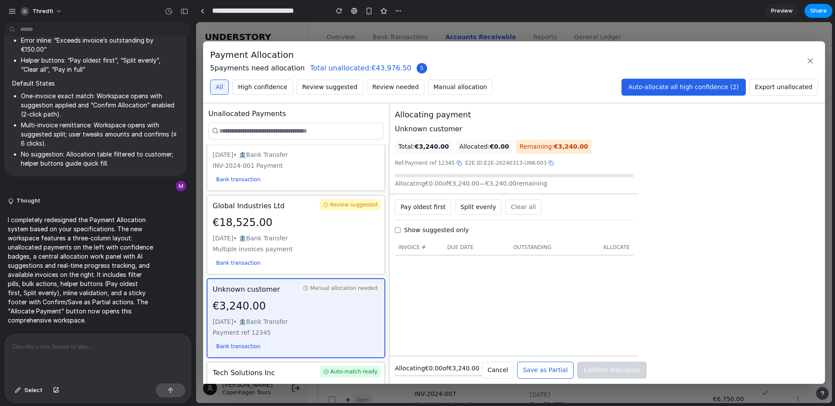
scroll to position [23, 0]
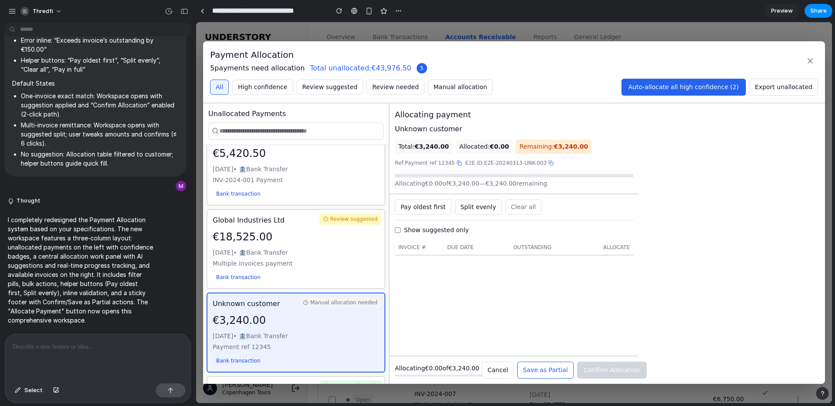
click at [353, 196] on div "Auto-match ready Acme Corporation €5,420.50 [DATE] • 🏦 Bank Transfer INV-2024-0…" at bounding box center [295, 166] width 179 height 80
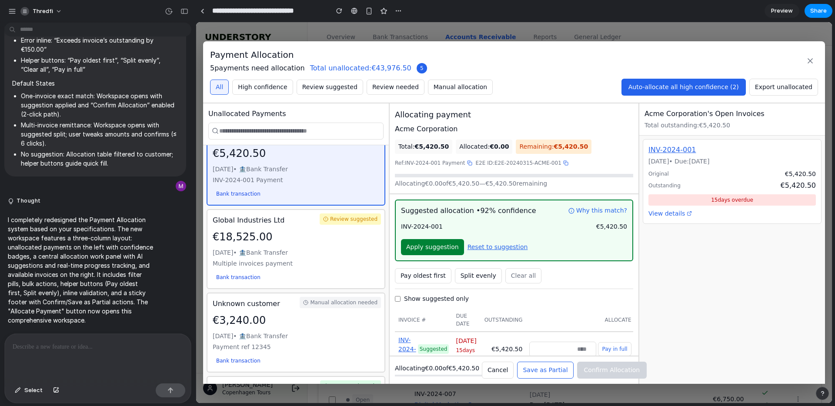
scroll to position [0, 0]
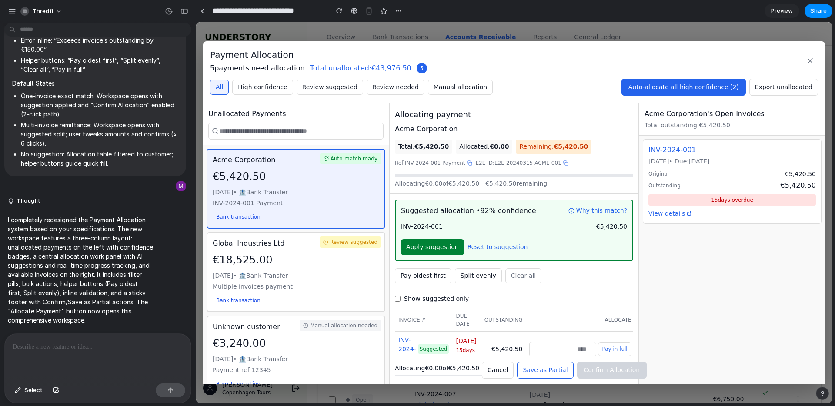
click at [676, 90] on span "Auto‑allocate all high confidence (2)" at bounding box center [683, 86] width 110 height 7
click at [785, 84] on span "Export unallocated" at bounding box center [783, 86] width 57 height 7
click at [811, 60] on icon at bounding box center [810, 61] width 4 height 4
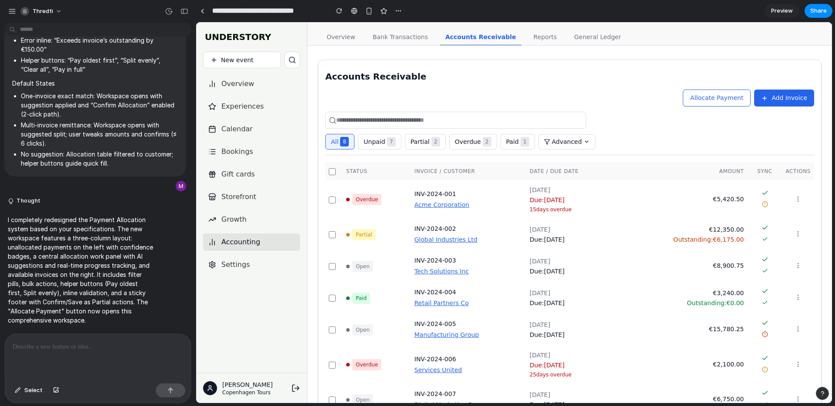
click at [724, 93] on button "Allocate Payment" at bounding box center [716, 98] width 68 height 17
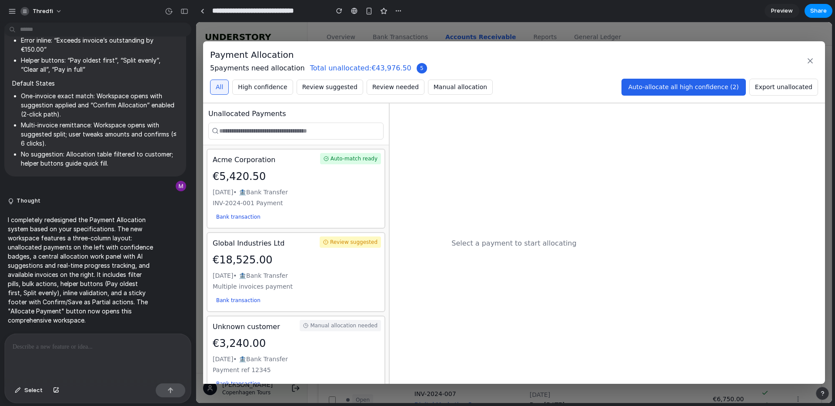
click at [263, 194] on div "[DATE] • 🏦 Bank Transfer" at bounding box center [296, 192] width 166 height 9
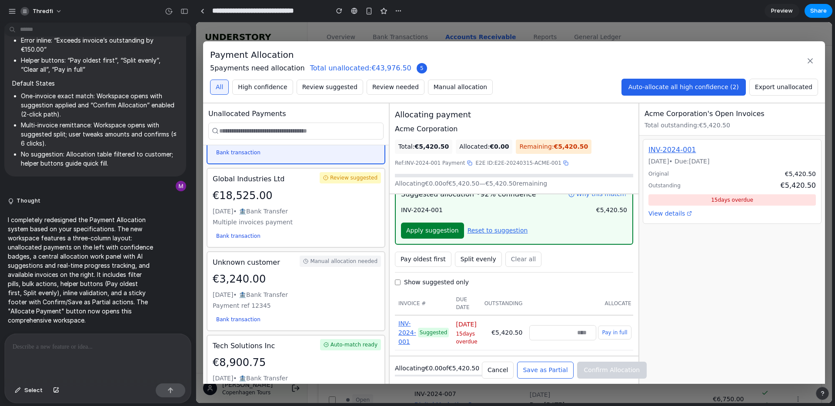
scroll to position [61, 0]
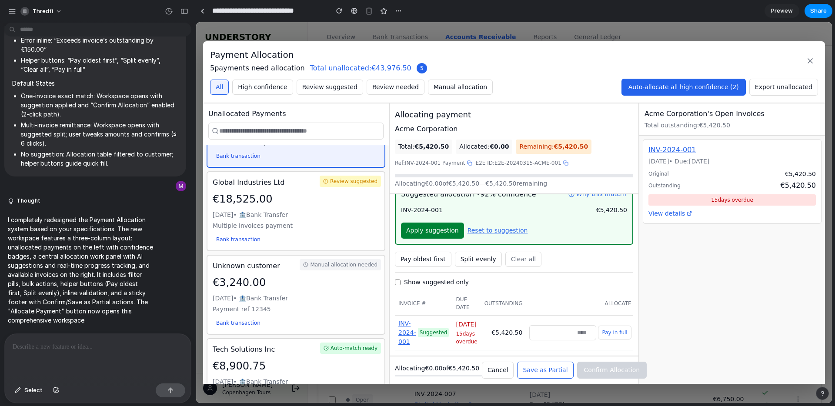
click at [316, 298] on div "[DATE] • 🏦 Bank Transfer" at bounding box center [296, 298] width 166 height 9
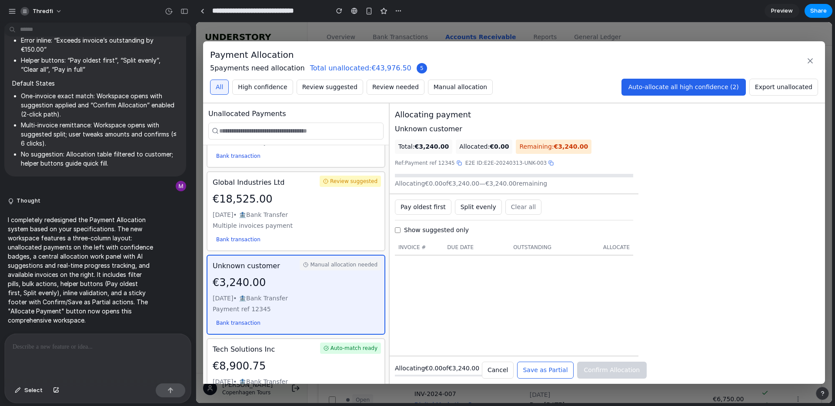
click at [481, 209] on span "Split evenly" at bounding box center [478, 206] width 36 height 7
click at [439, 209] on span "Pay oldest first" at bounding box center [422, 206] width 45 height 7
click at [532, 363] on button "Save as Partial" at bounding box center [545, 370] width 56 height 17
click at [812, 58] on icon at bounding box center [809, 61] width 9 height 9
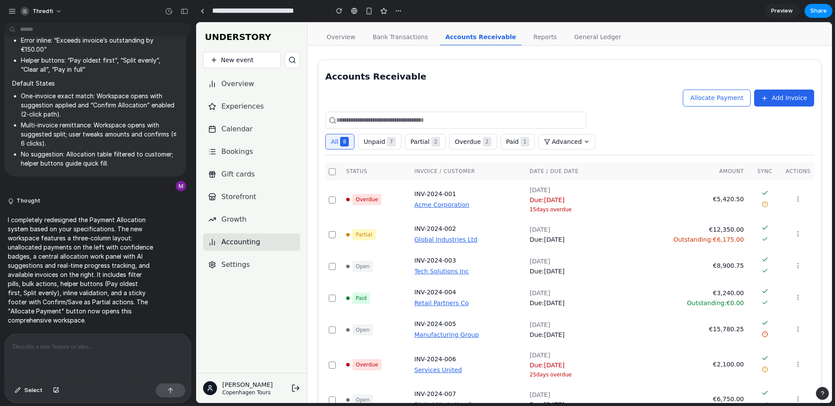
click at [728, 95] on span "Allocate Payment" at bounding box center [716, 97] width 53 height 7
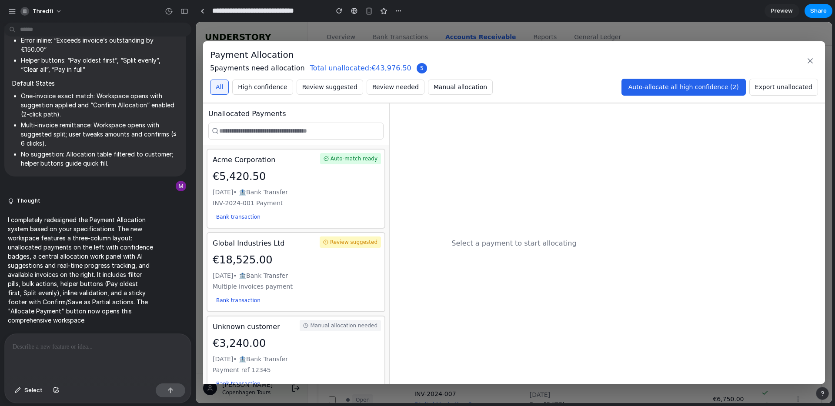
drag, startPoint x: 710, startPoint y: 37, endPoint x: 707, endPoint y: 40, distance: 4.6
click at [710, 37] on div "Payment Allocation 5 payments need allocation Total unallocated: €43,976.50 5 A…" at bounding box center [514, 212] width 636 height 381
click at [810, 60] on icon at bounding box center [810, 61] width 4 height 4
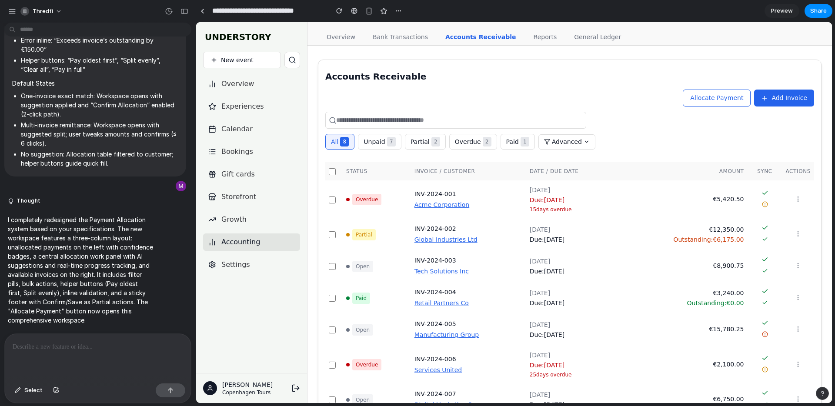
click at [649, 53] on main "Accounts Receivable Allocate Payment Add Invoice All 8 Unpaid 7 Partial 2 Overd…" at bounding box center [569, 259] width 524 height 426
click at [706, 102] on button "Allocate Payment" at bounding box center [716, 98] width 68 height 17
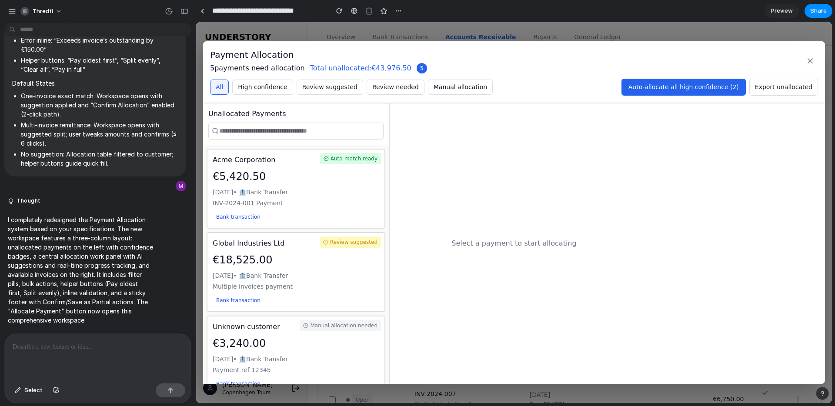
click at [345, 173] on div "€5,420.50" at bounding box center [296, 177] width 166 height 16
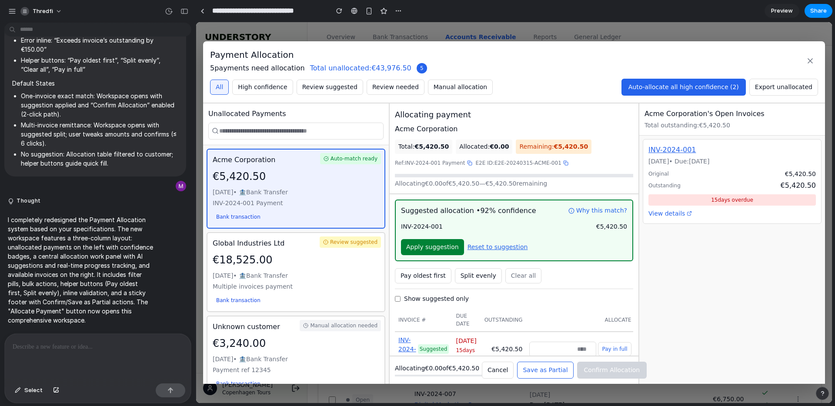
click at [428, 246] on span "Apply suggestion" at bounding box center [432, 246] width 53 height 7
type input "******"
